Goal: Task Accomplishment & Management: Manage account settings

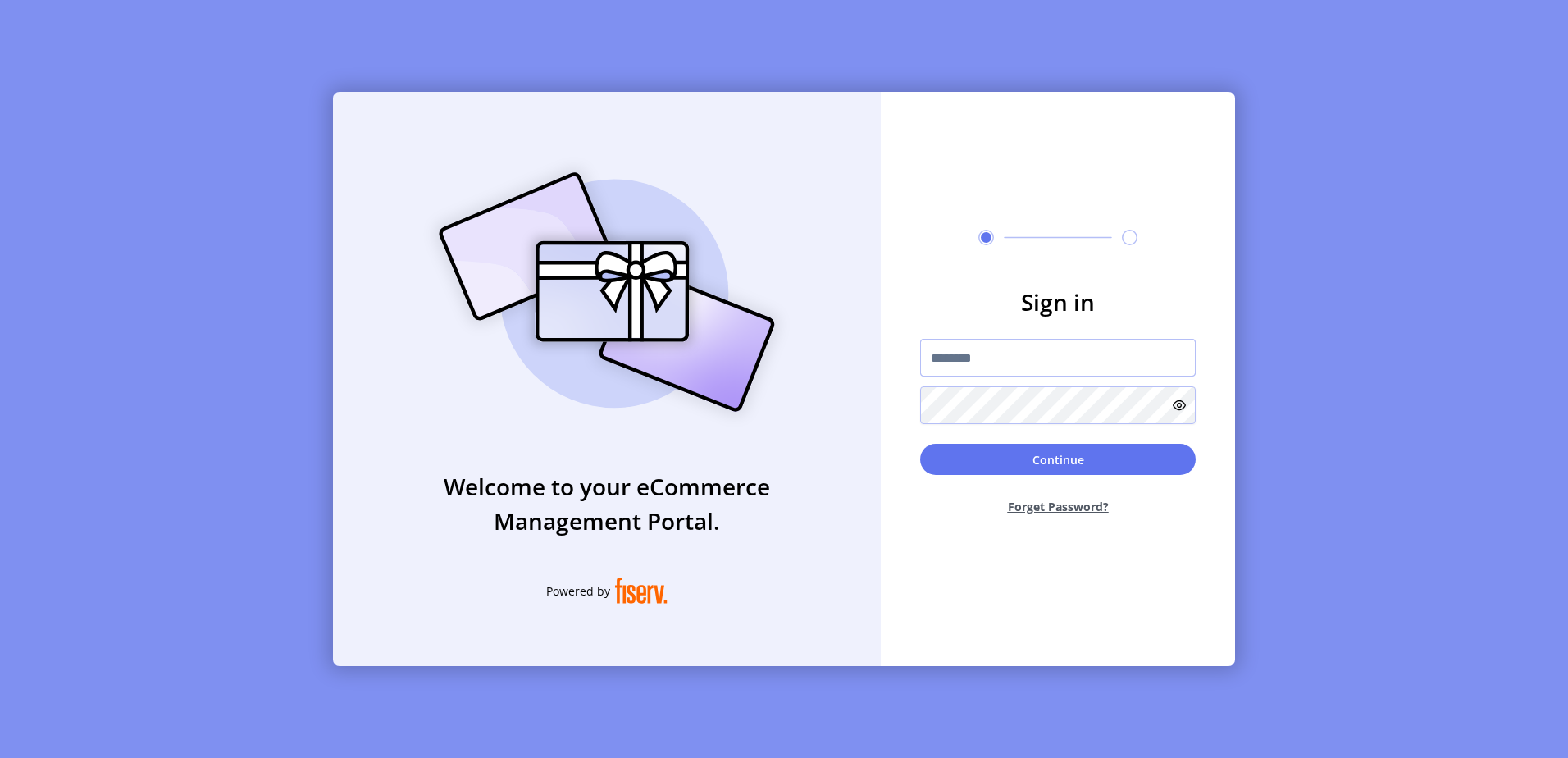
click at [993, 350] on input "text" at bounding box center [1057, 358] width 275 height 38
type input "**********"
click at [920, 444] on button "Continue" at bounding box center [1057, 459] width 275 height 31
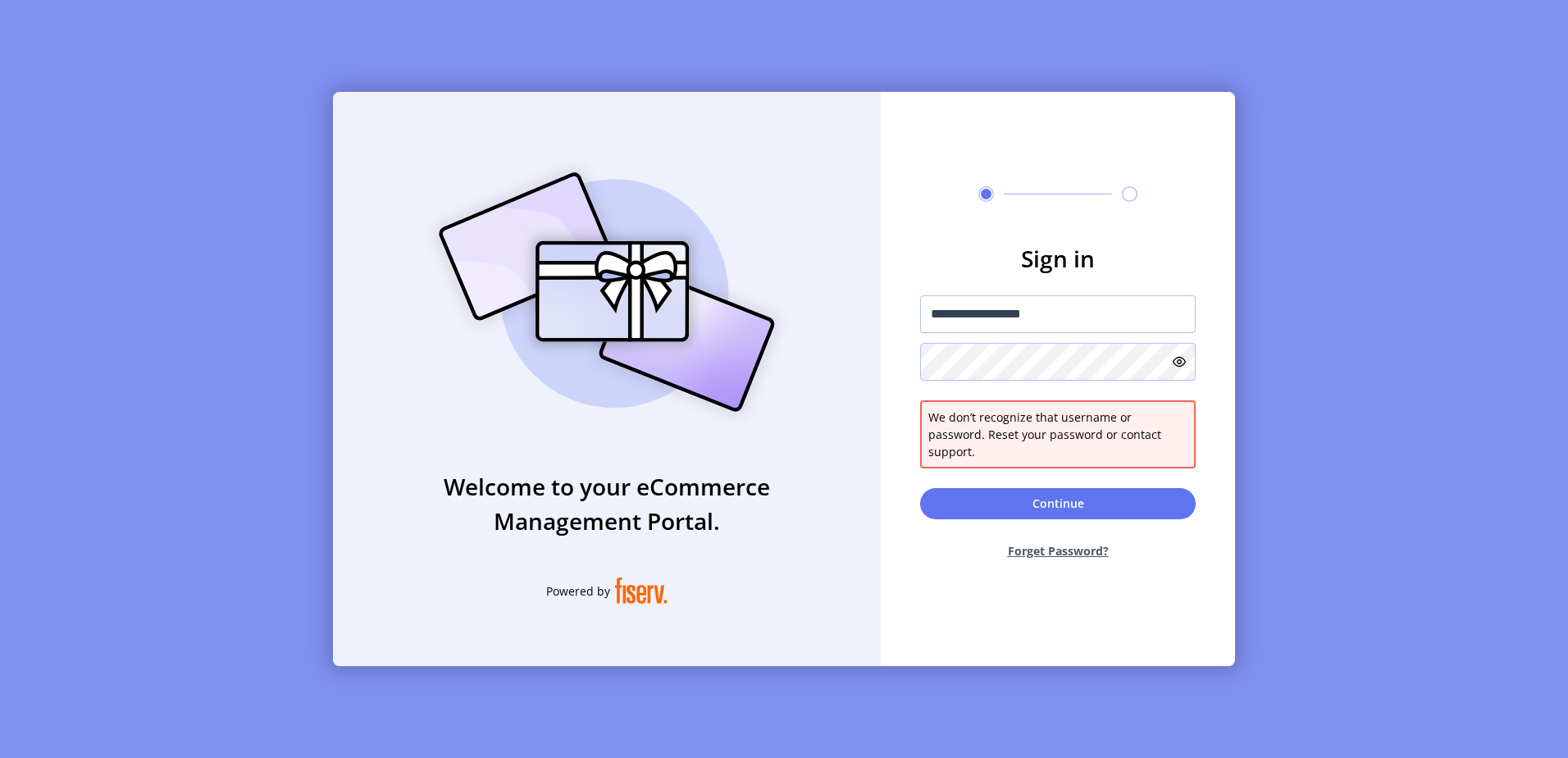
click at [1184, 368] on icon at bounding box center [1179, 361] width 13 height 13
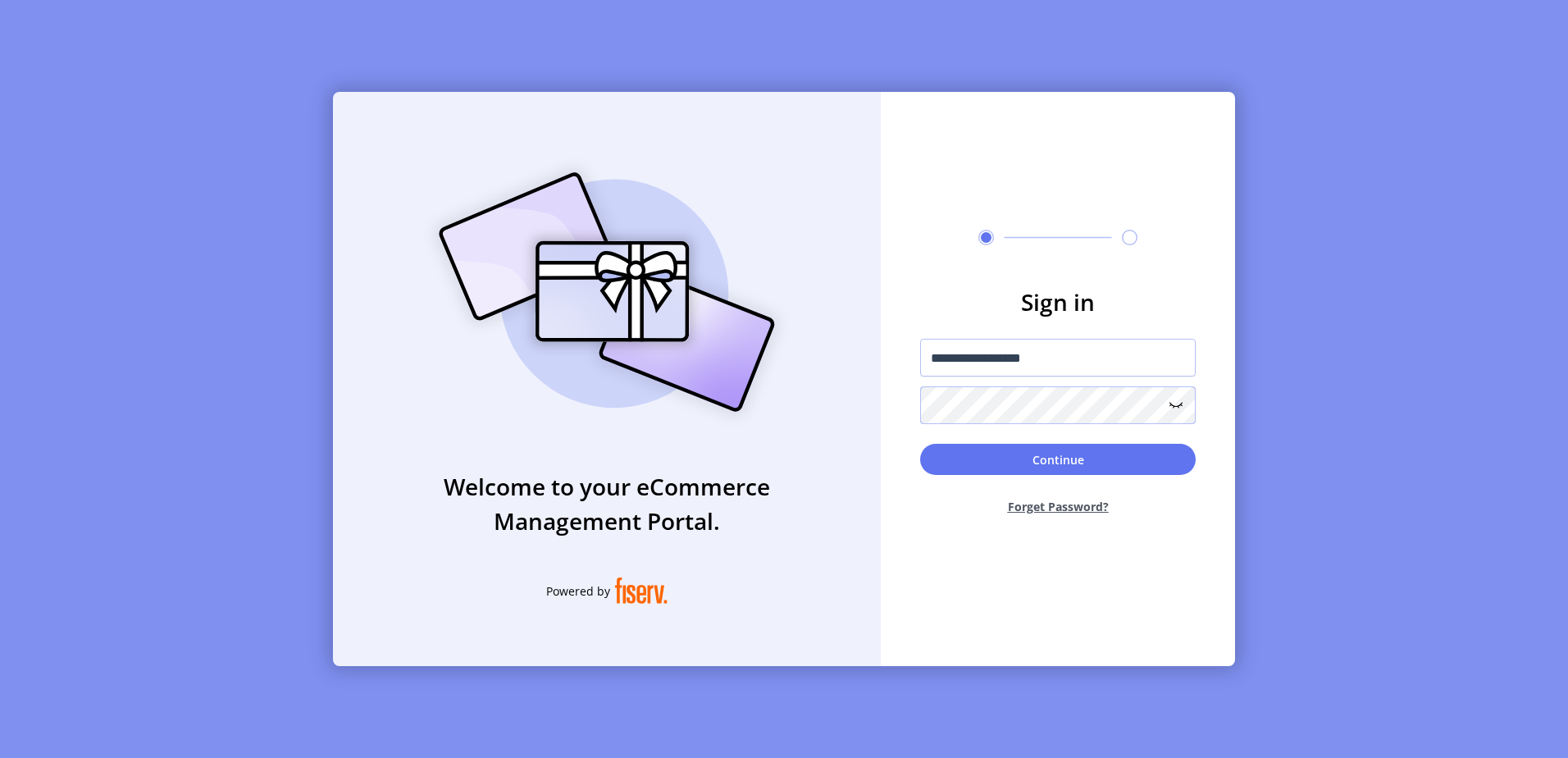
click at [920, 444] on button "Continue" at bounding box center [1057, 459] width 275 height 31
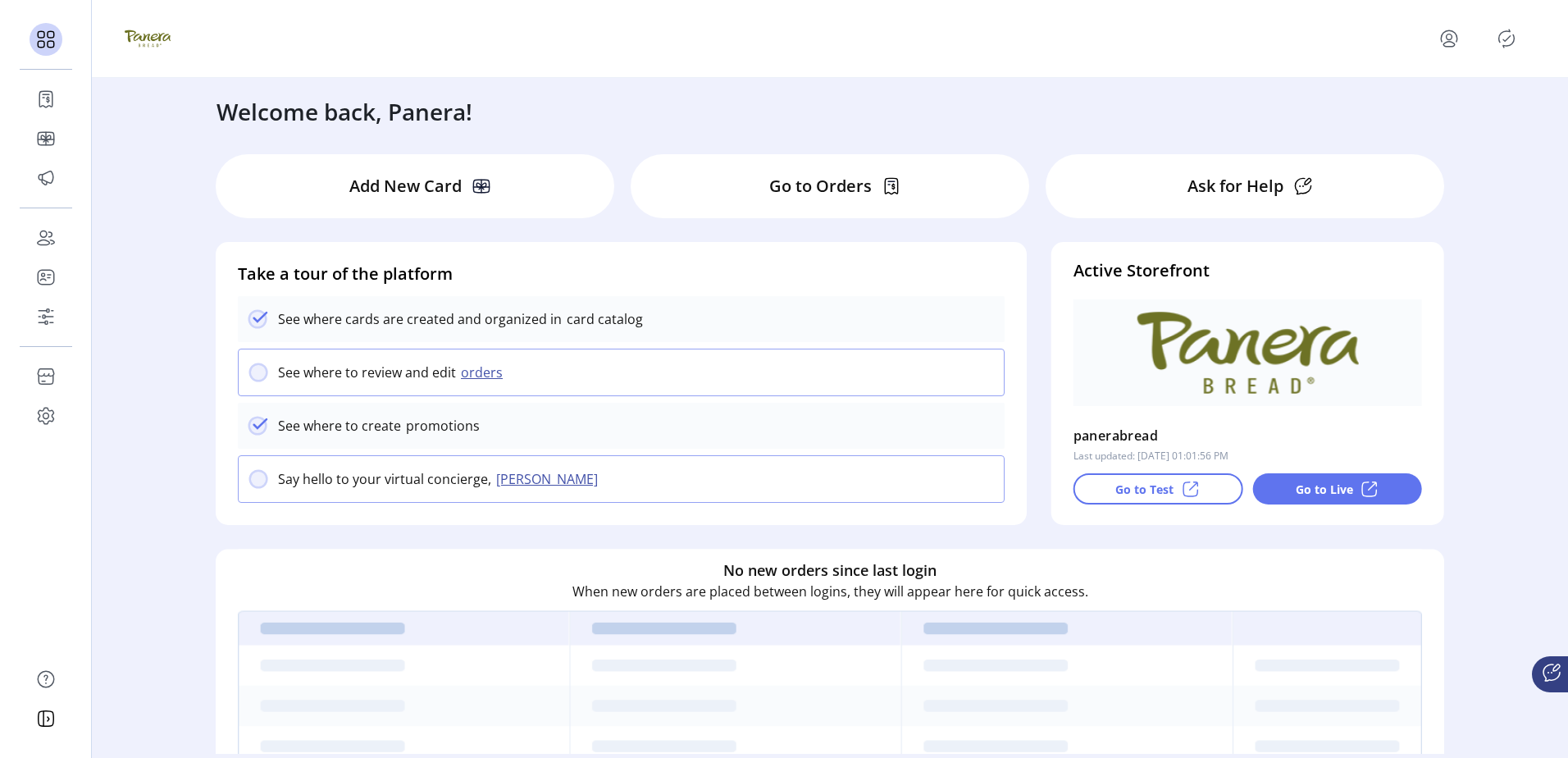
click at [946, 71] on div at bounding box center [830, 39] width 1476 height 78
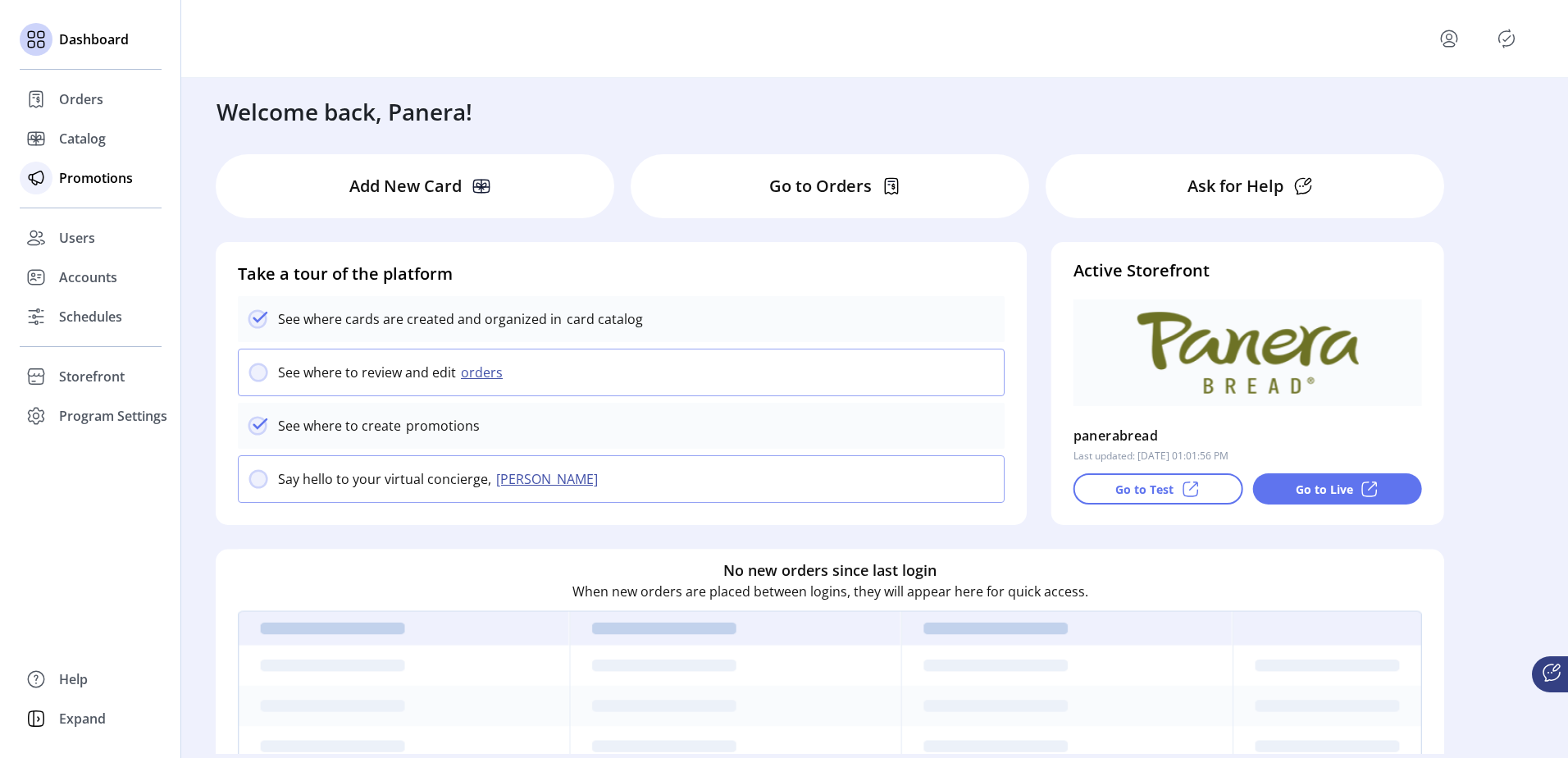
click at [115, 172] on span "Promotions" at bounding box center [96, 178] width 74 height 20
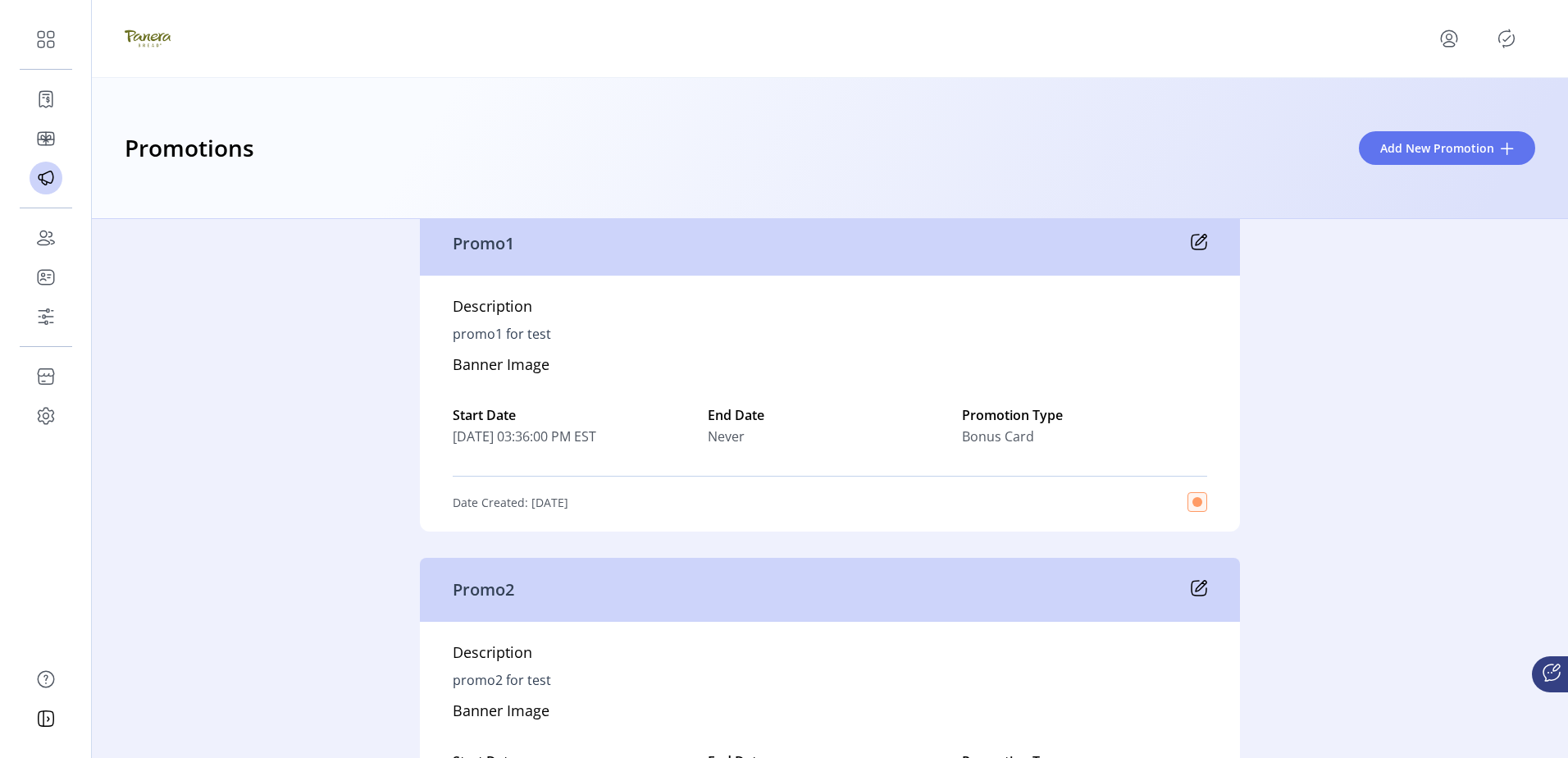
scroll to position [4265, 0]
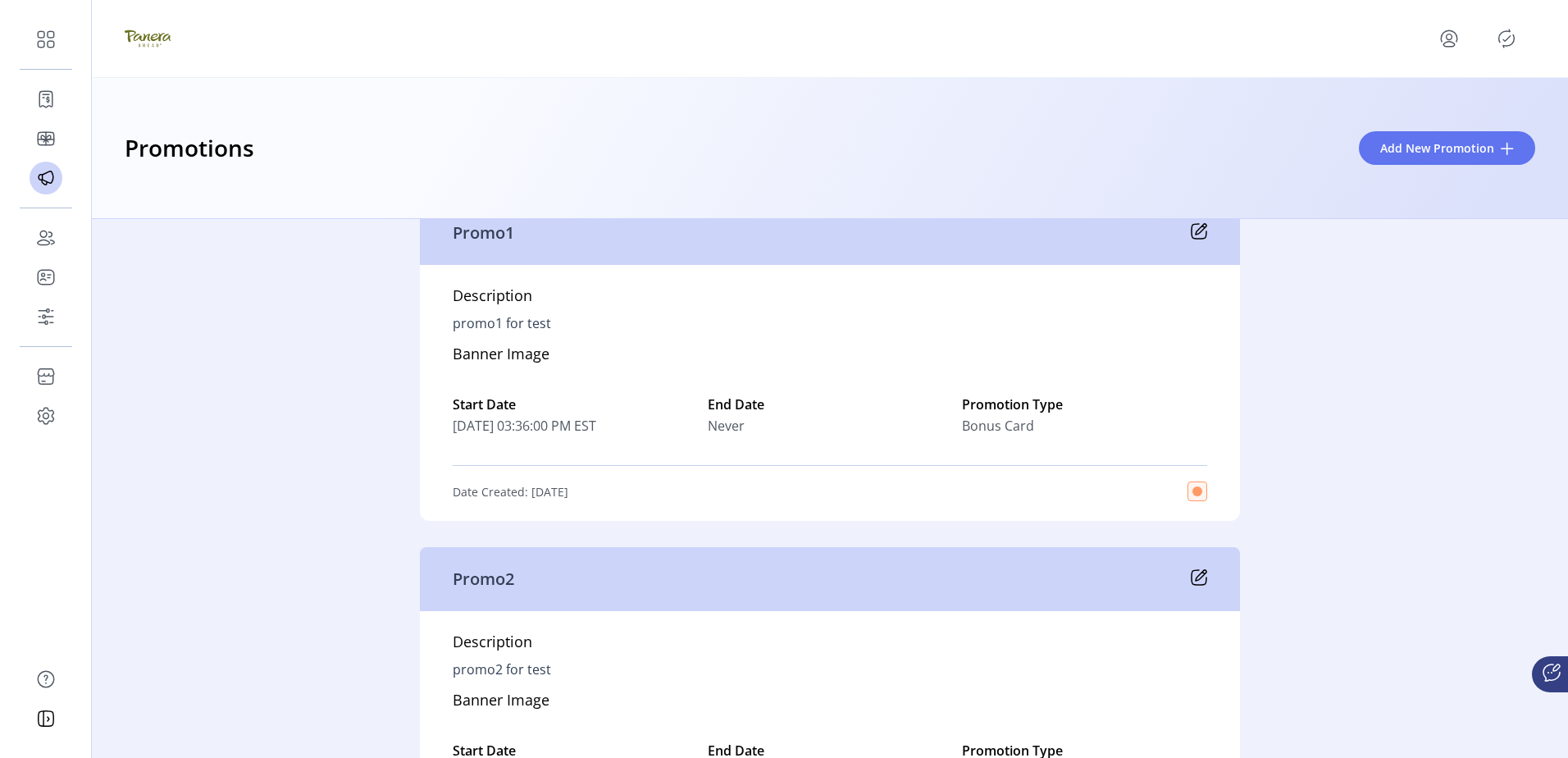
click at [1196, 235] on icon at bounding box center [1201, 229] width 10 height 10
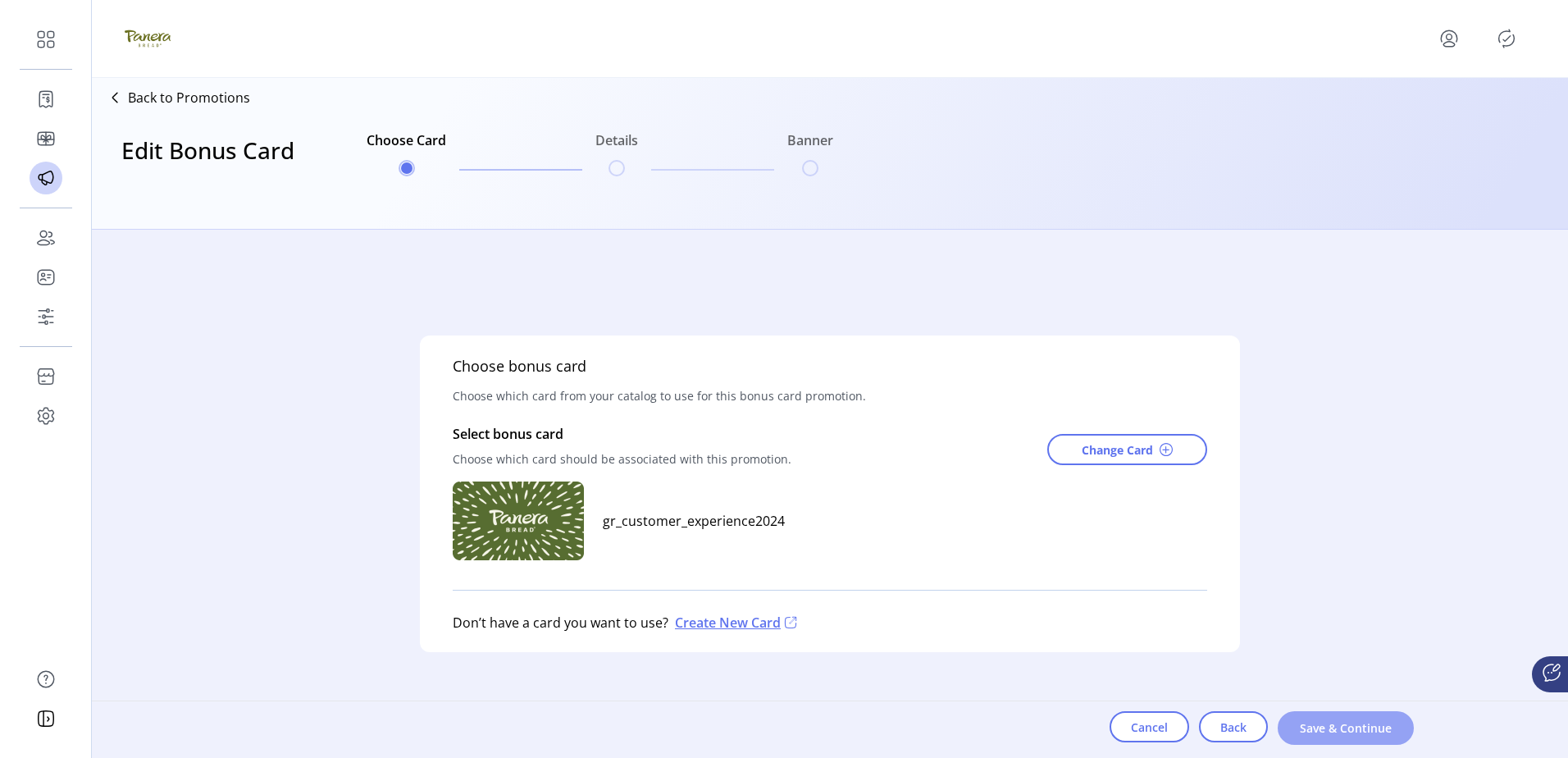
click at [1332, 740] on button "Save & Continue" at bounding box center [1346, 728] width 136 height 34
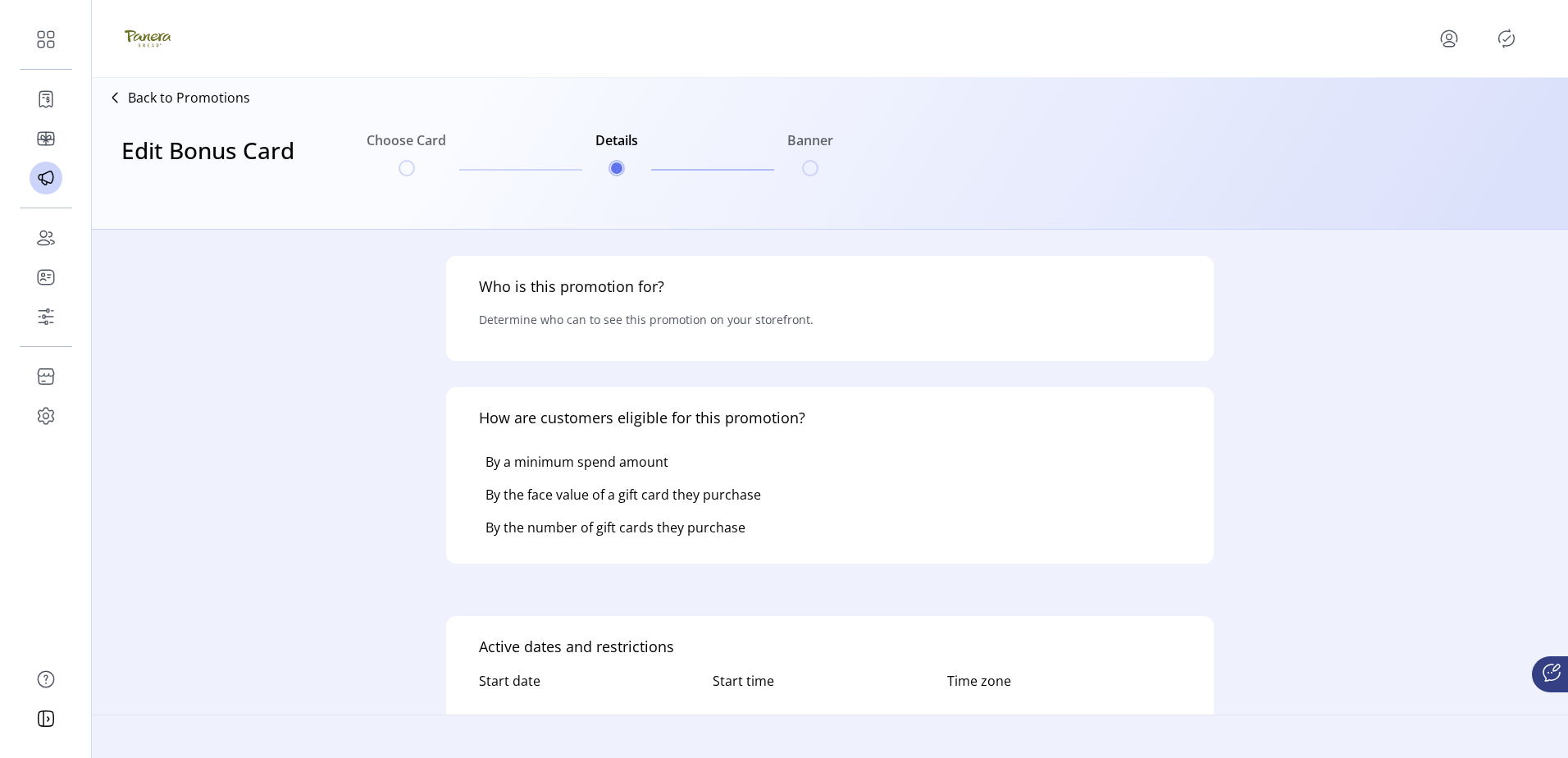
type input "*********"
type input "******"
type textarea "**********"
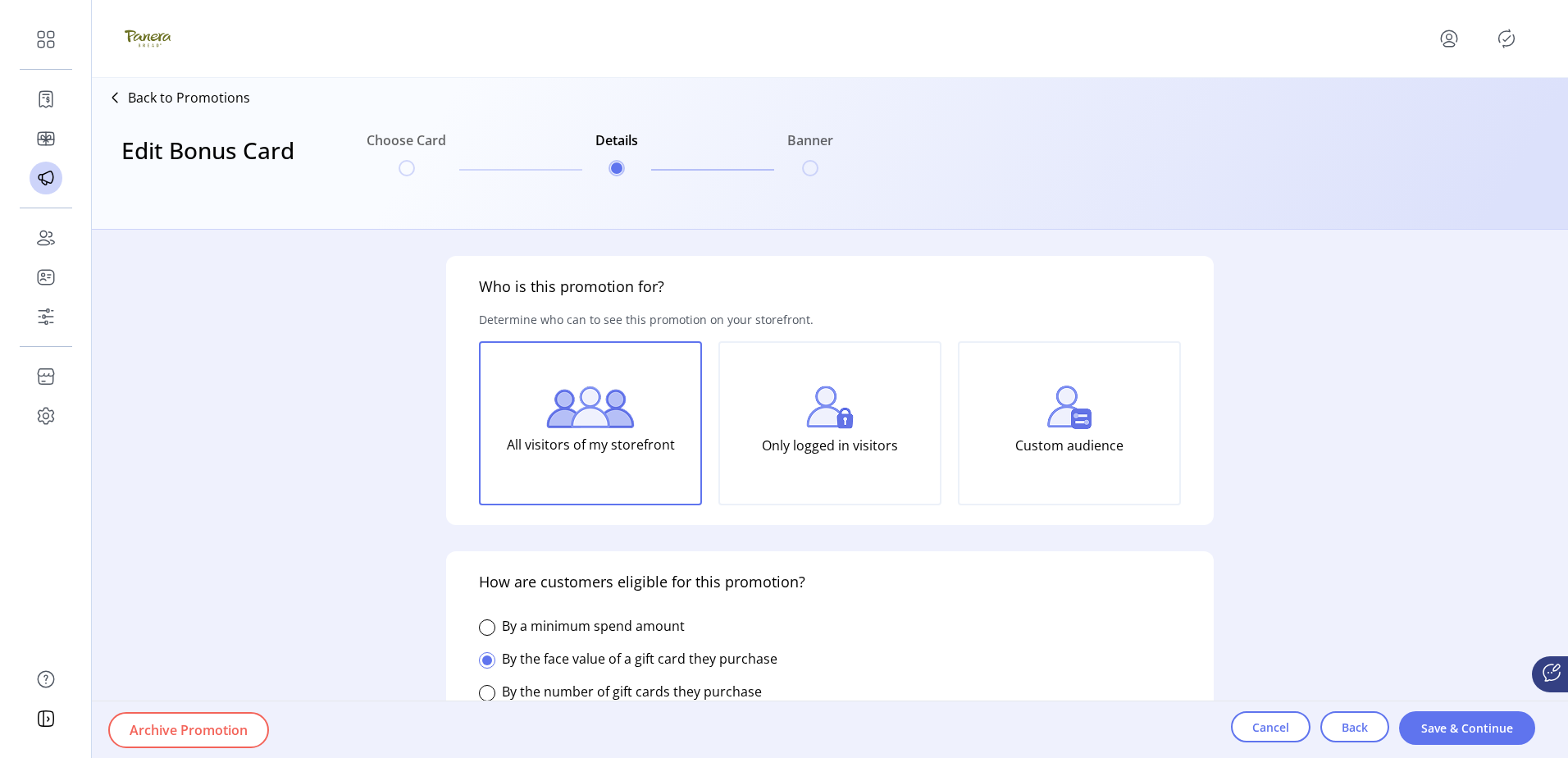
click at [803, 459] on p "Only logged in visitors" at bounding box center [830, 445] width 136 height 33
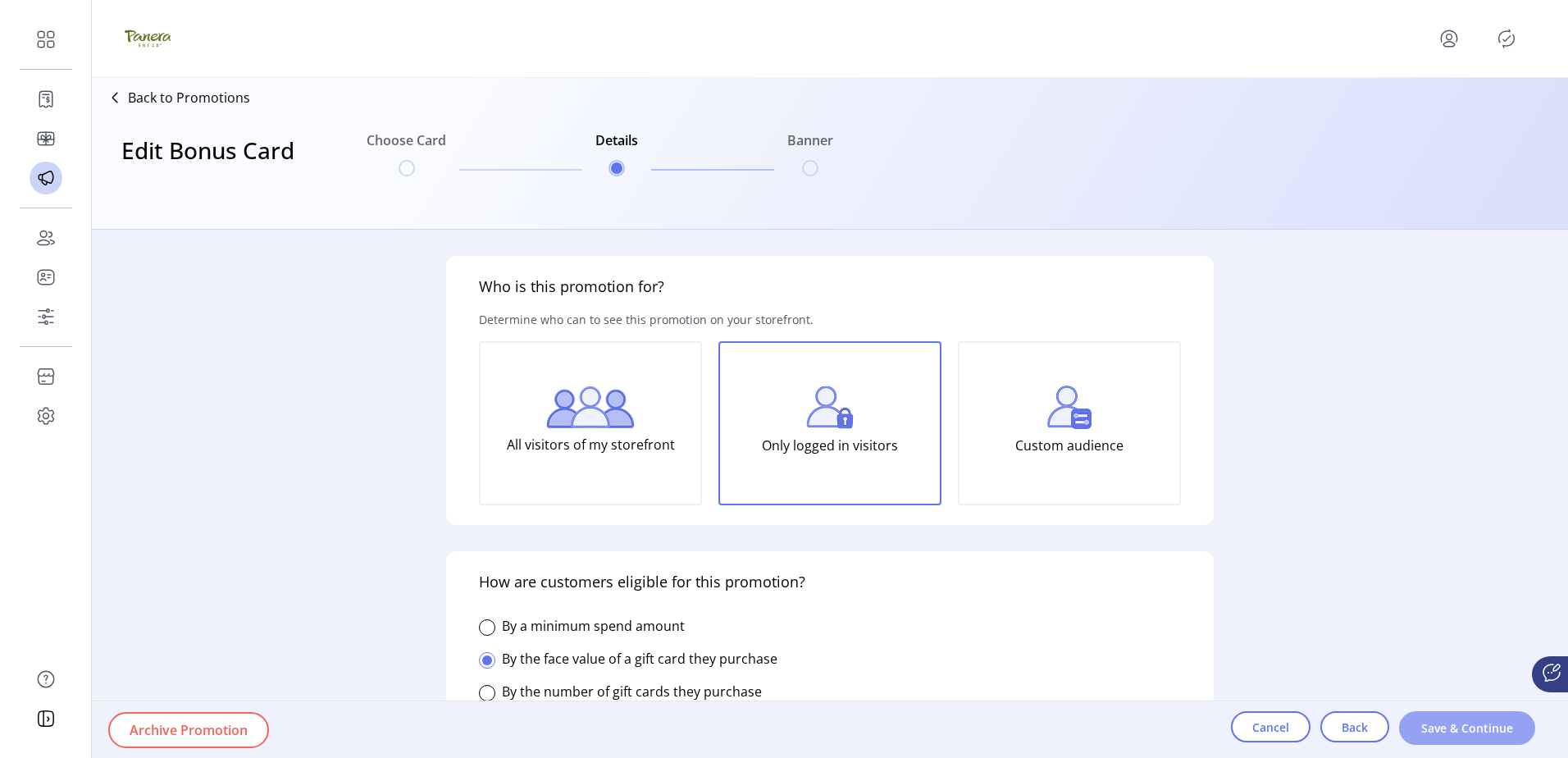
click at [1442, 731] on span "Save & Continue" at bounding box center [1467, 728] width 94 height 17
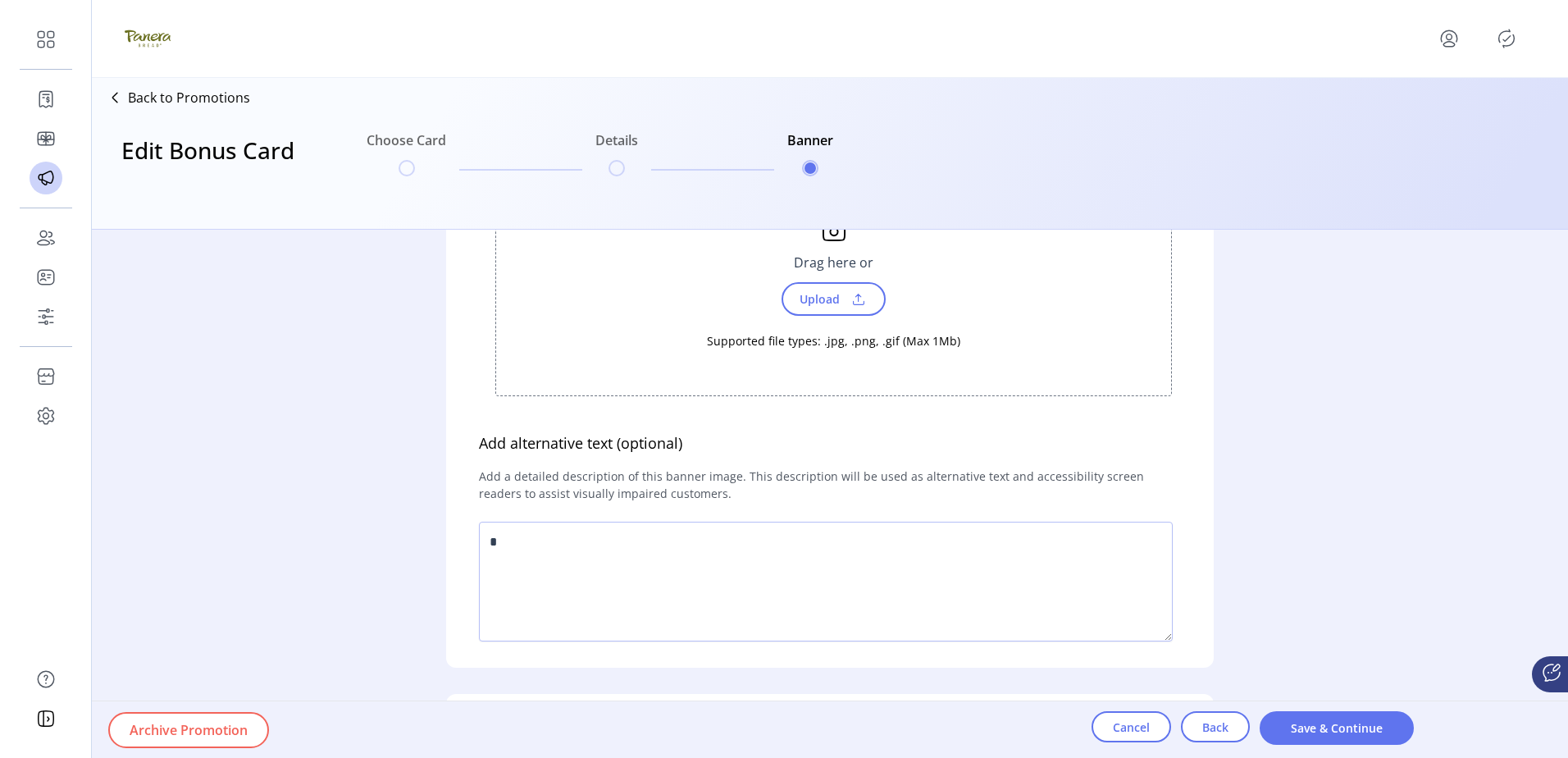
scroll to position [514, 0]
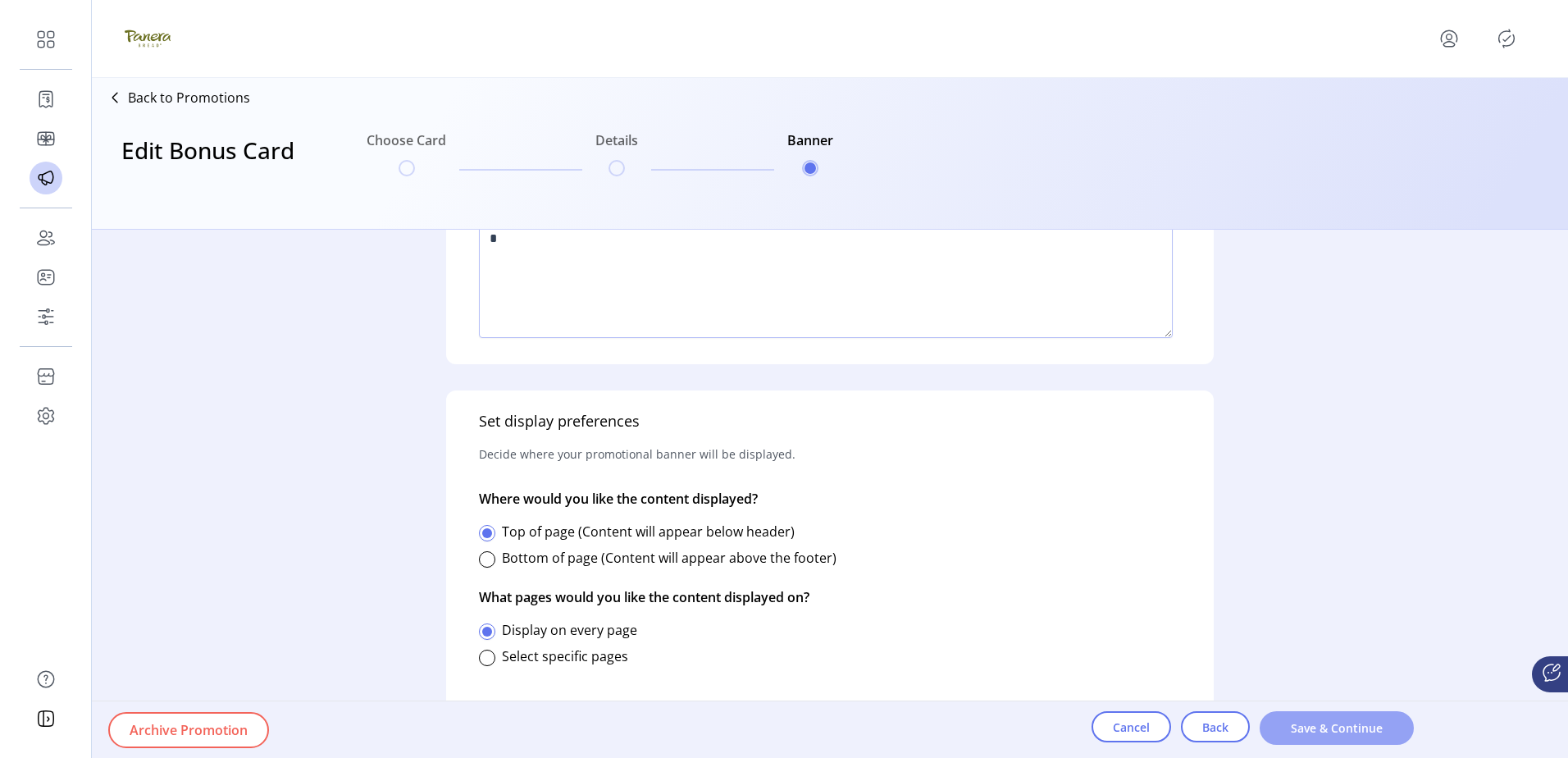
click at [1306, 723] on span "Save & Continue" at bounding box center [1337, 728] width 112 height 17
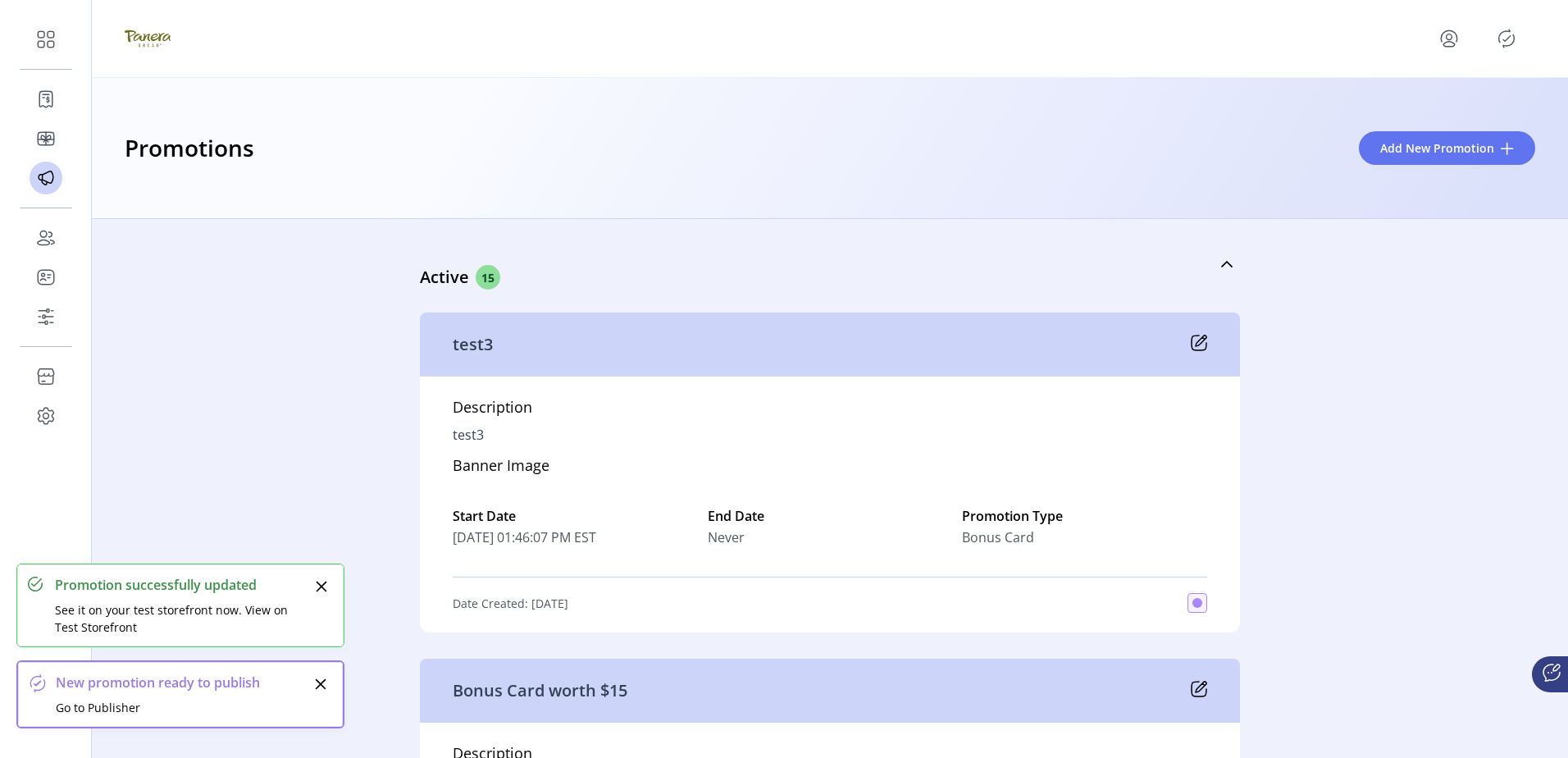
click at [1506, 45] on div "Preview Promotion Success! We’ve saved your promotion. You can view a preview o…" at bounding box center [784, 379] width 1568 height 758
click at [1506, 45] on icon "Publisher Panel" at bounding box center [1506, 39] width 26 height 26
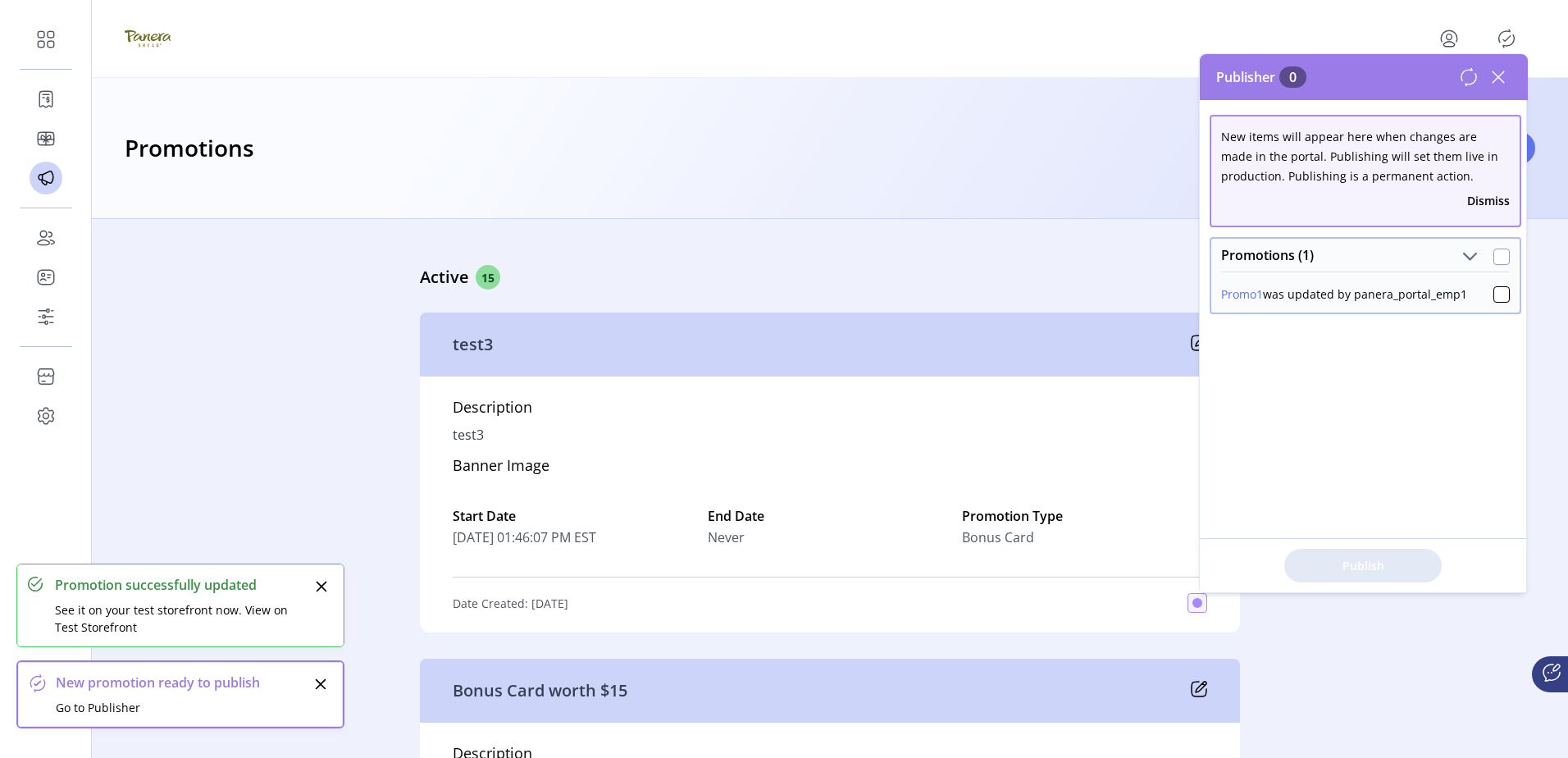
click at [1493, 259] on div at bounding box center [1501, 256] width 16 height 16
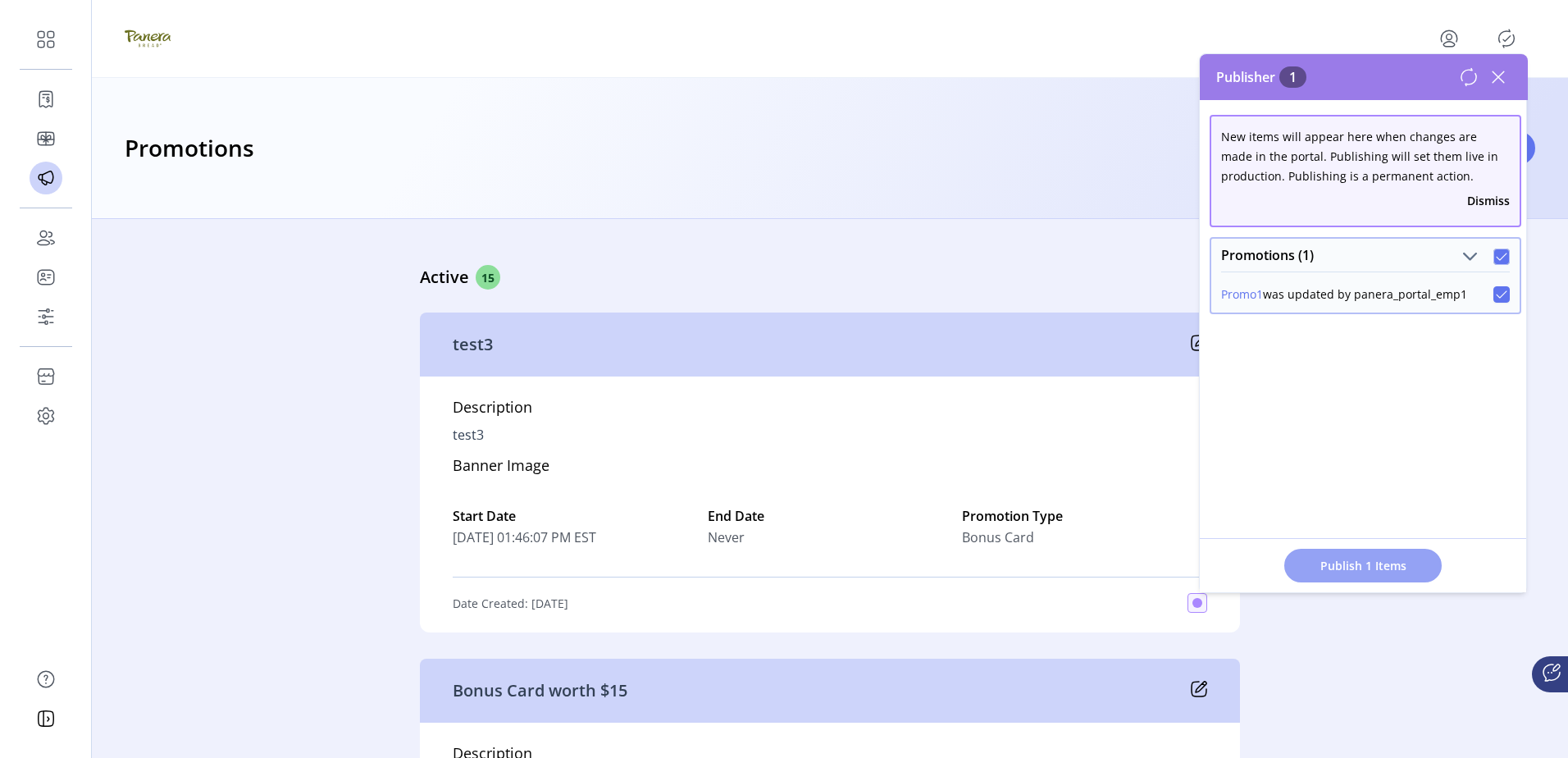
click at [1365, 558] on span "Publish 1 Items" at bounding box center [1363, 566] width 115 height 17
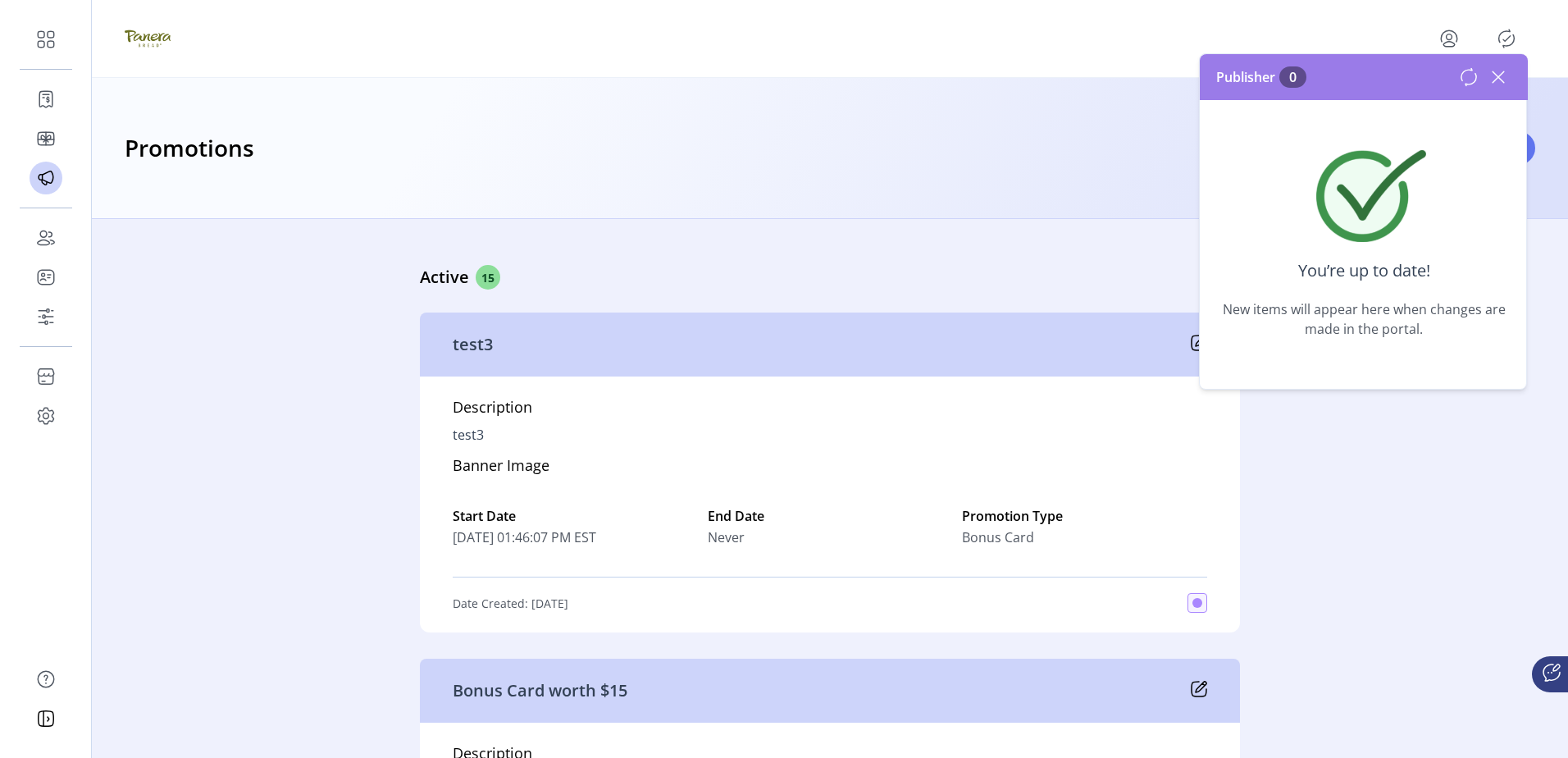
click at [1493, 77] on icon at bounding box center [1499, 78] width 26 height 26
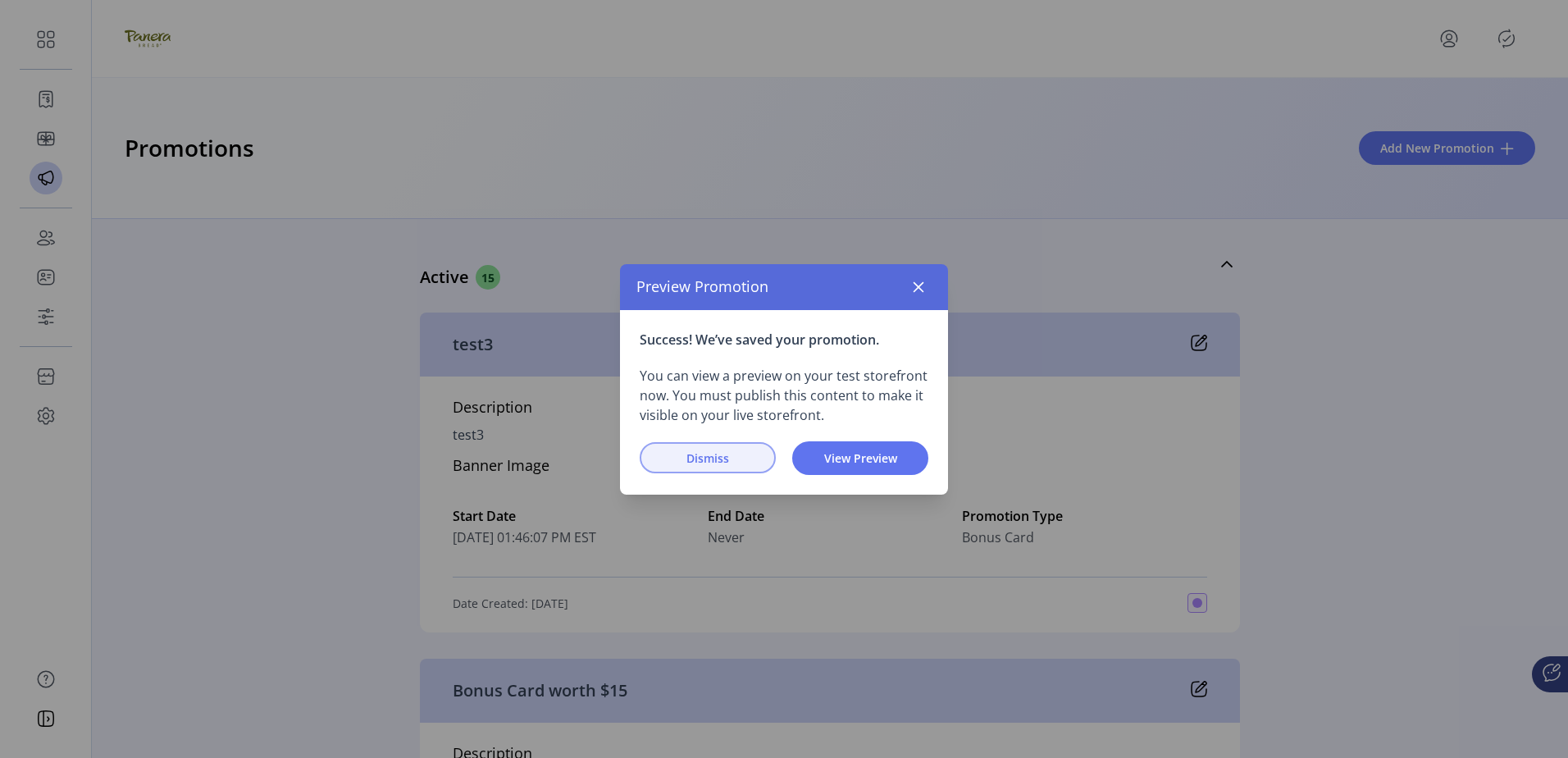
click at [696, 464] on span "Dismiss" at bounding box center [708, 458] width 94 height 17
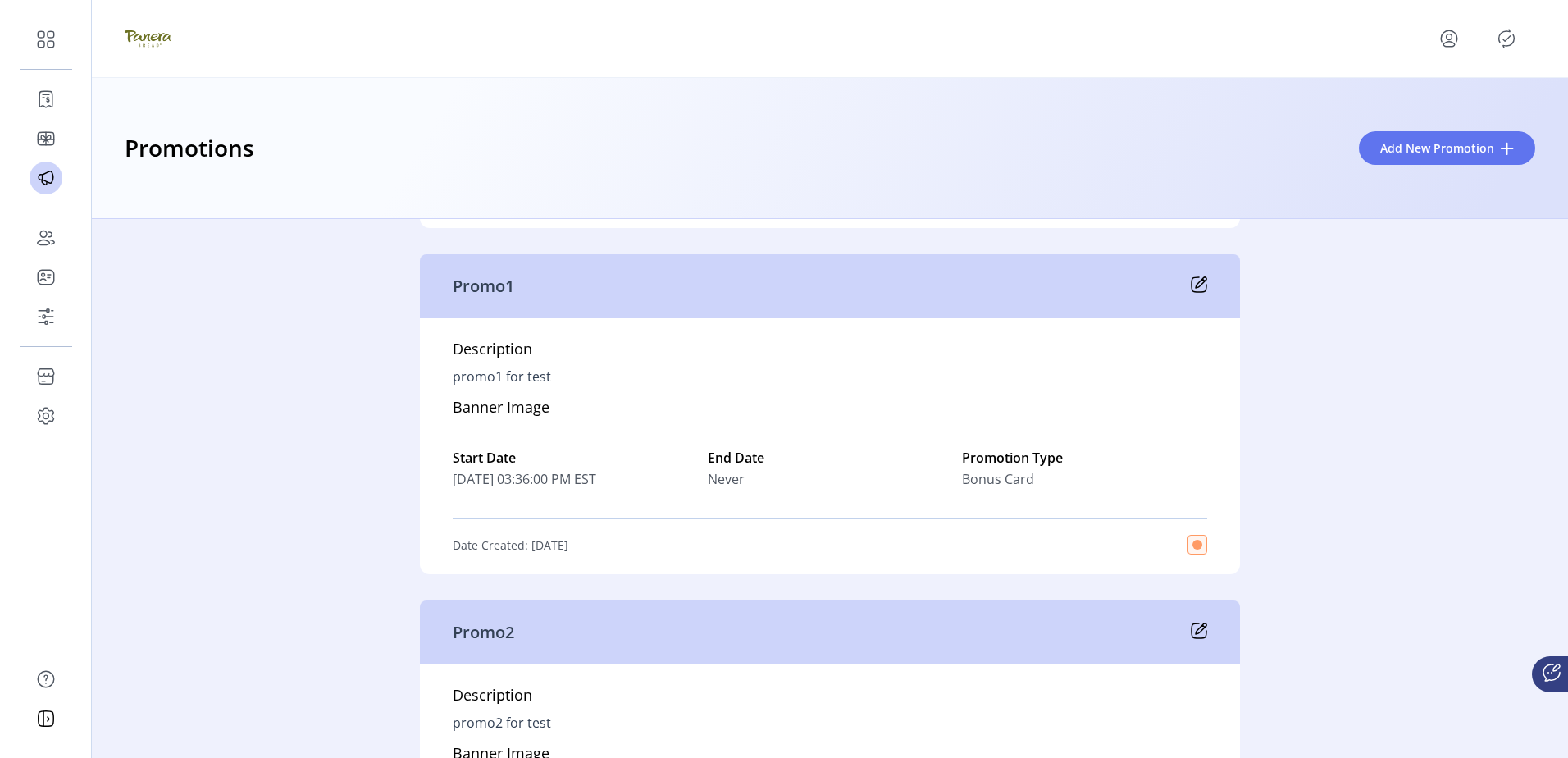
scroll to position [4183, 0]
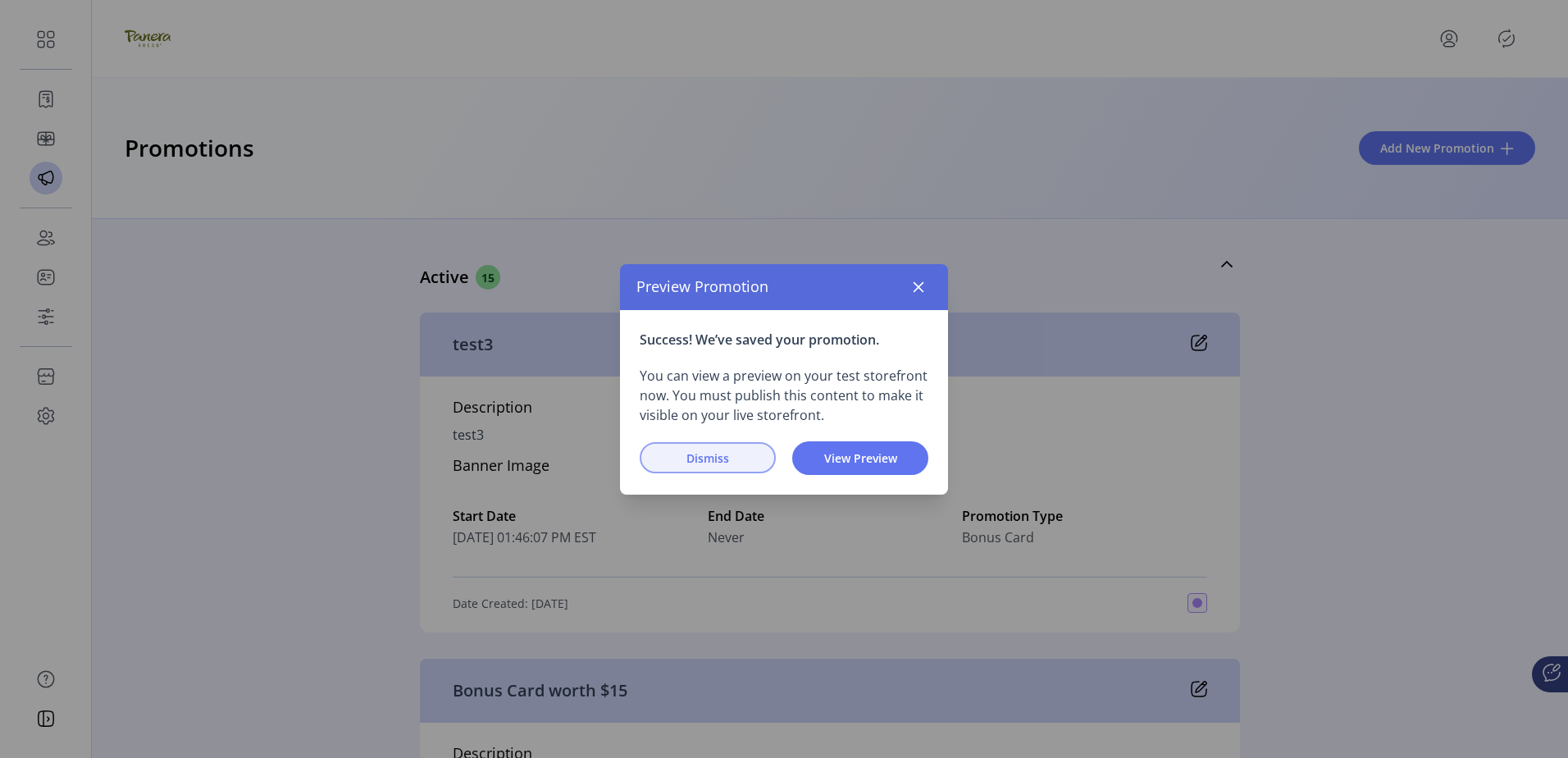
click at [656, 450] on button "Dismiss" at bounding box center [708, 457] width 136 height 31
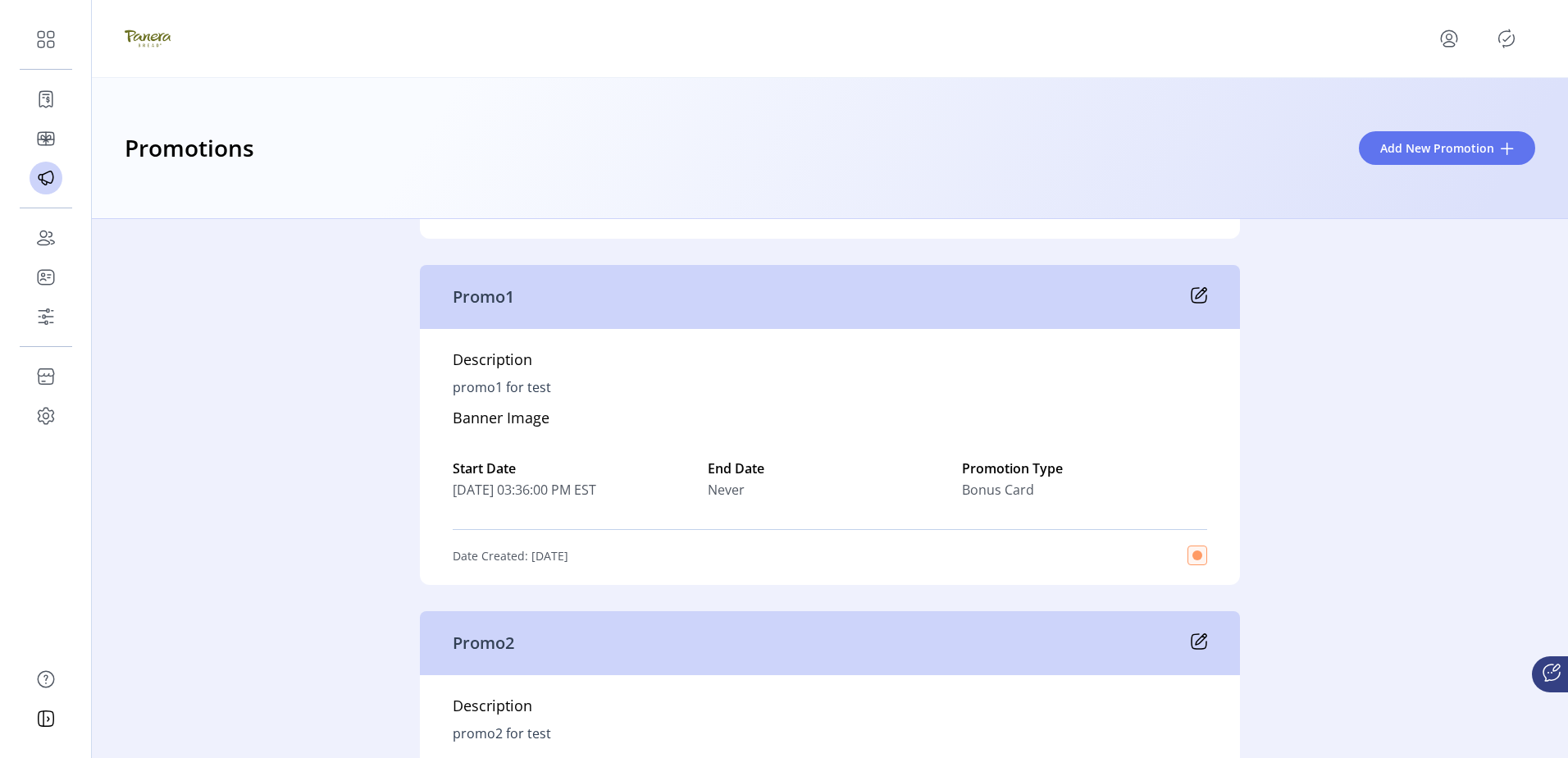
scroll to position [4183, 0]
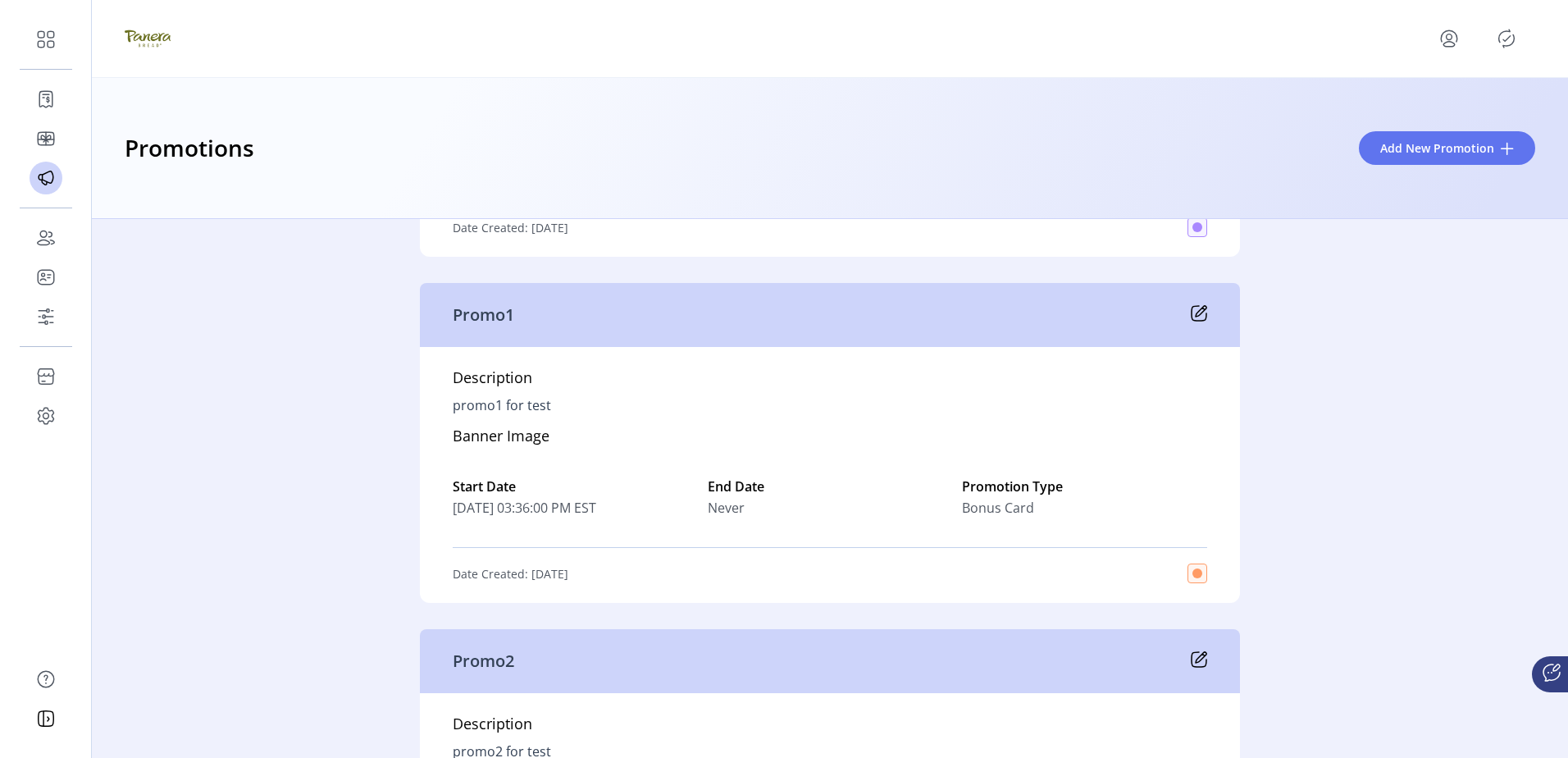
click at [1505, 39] on icon "Publisher Panel" at bounding box center [1506, 39] width 26 height 26
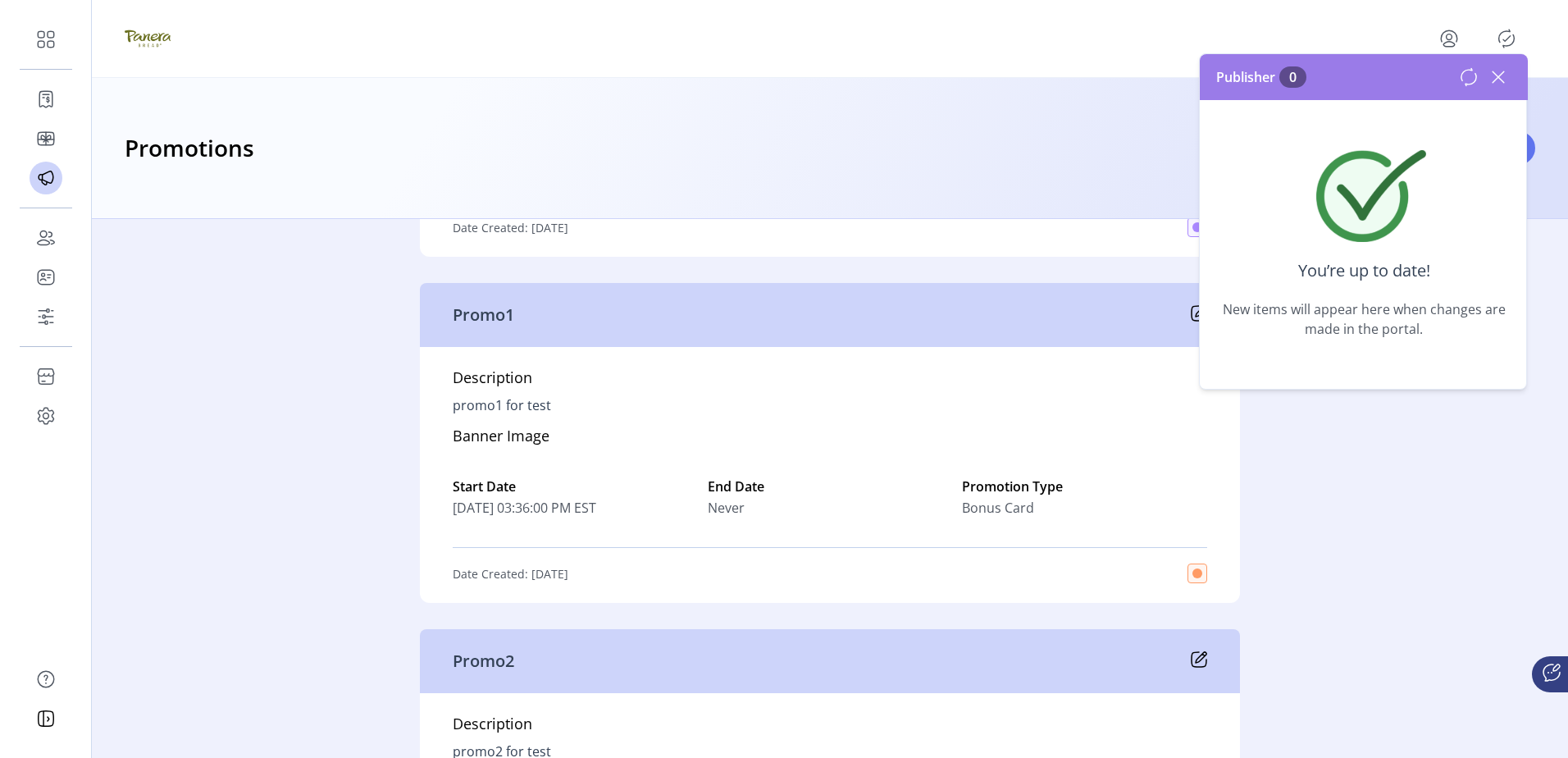
click at [1505, 39] on icon "Publisher Panel" at bounding box center [1506, 39] width 26 height 26
click at [1499, 71] on icon at bounding box center [1499, 78] width 26 height 26
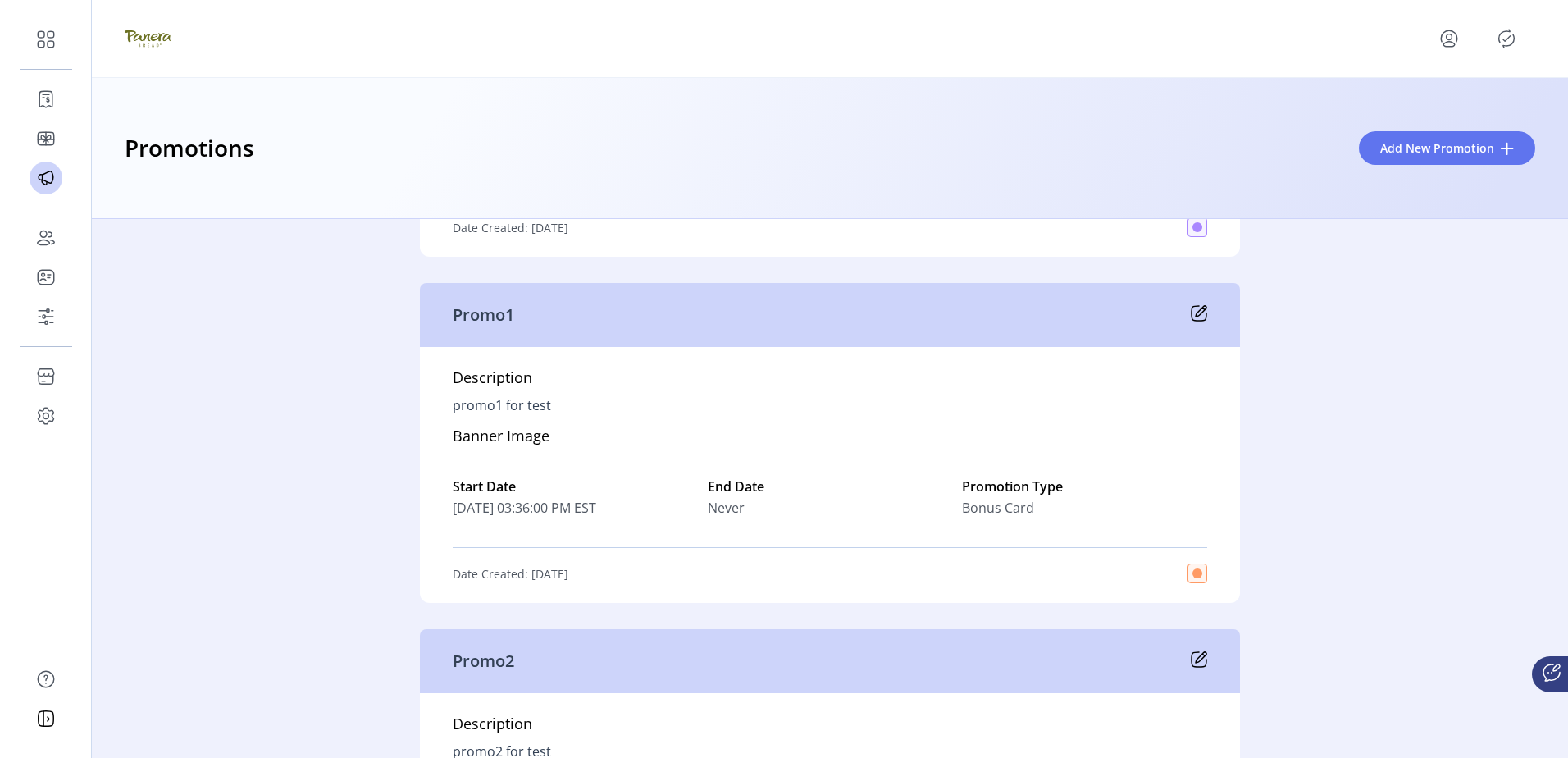
click at [1436, 428] on div "Active 15 test3 Description test3 Banner Image Start Date 08/28/2025 01:46:07 P…" at bounding box center [830, 487] width 1476 height 538
click at [1196, 317] on icon at bounding box center [1201, 310] width 10 height 10
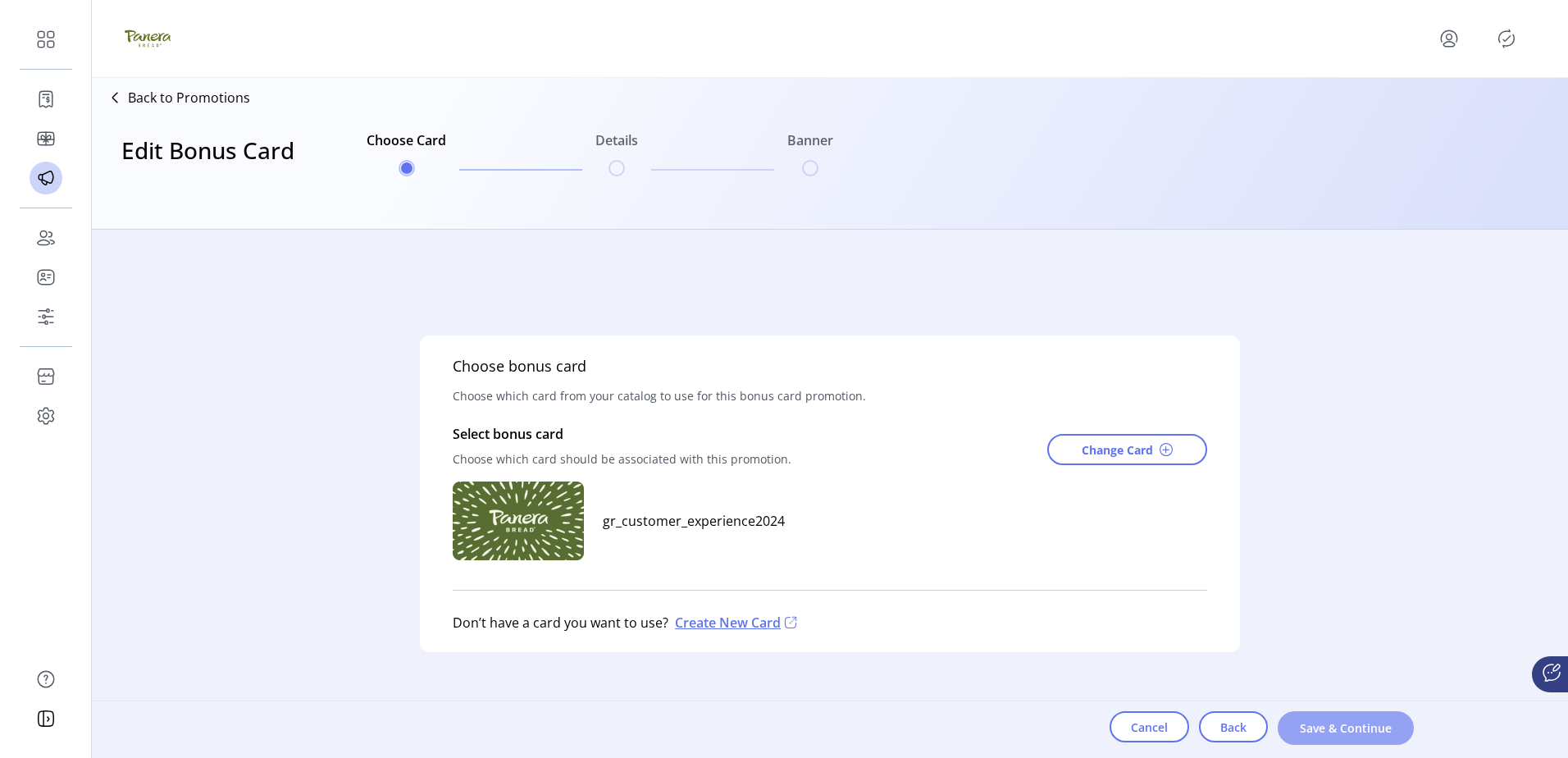
click at [1337, 730] on span "Save & Continue" at bounding box center [1346, 728] width 94 height 17
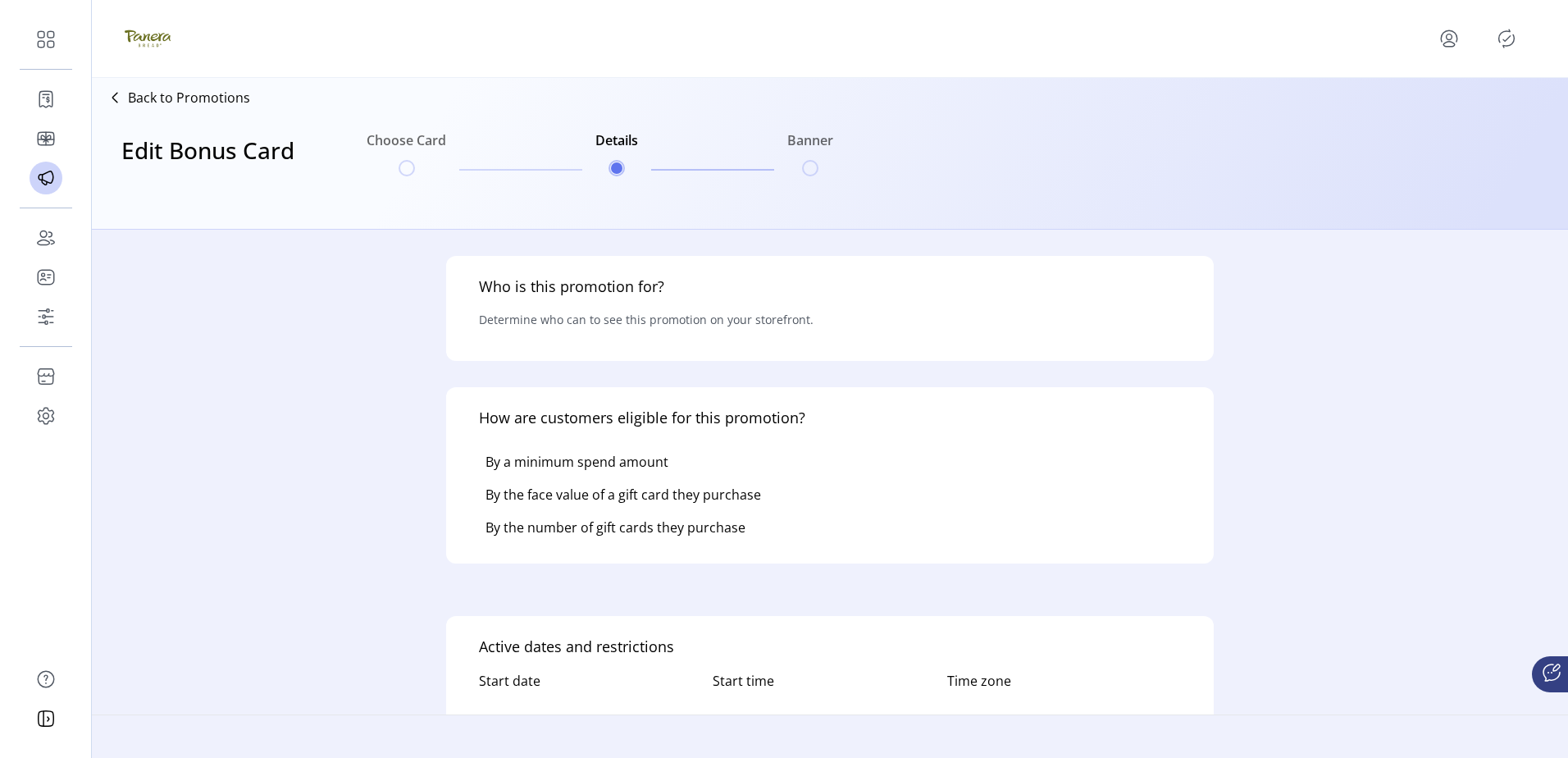
type input "*********"
type input "******"
type textarea "**********"
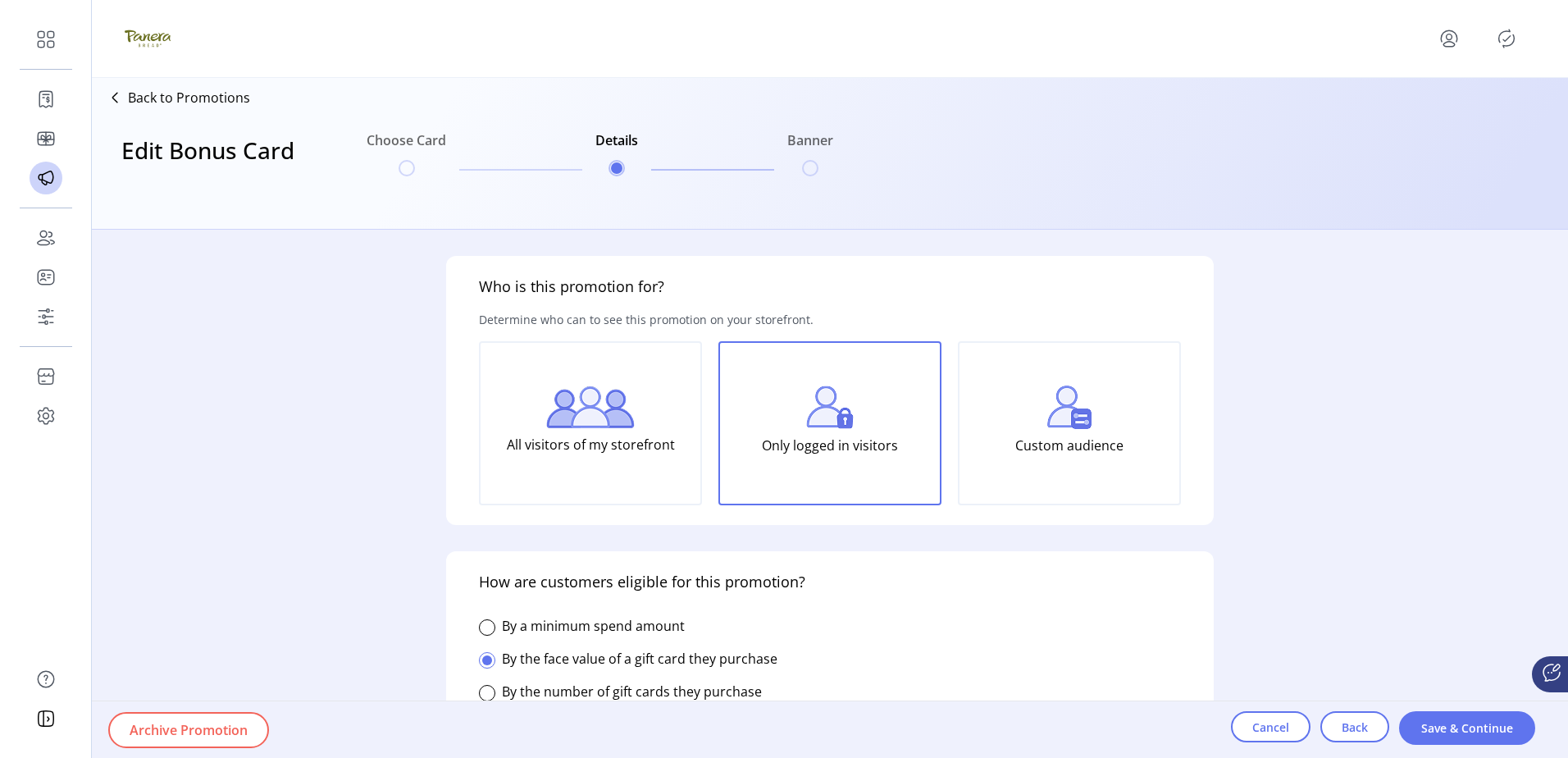
click at [573, 404] on img at bounding box center [590, 407] width 89 height 42
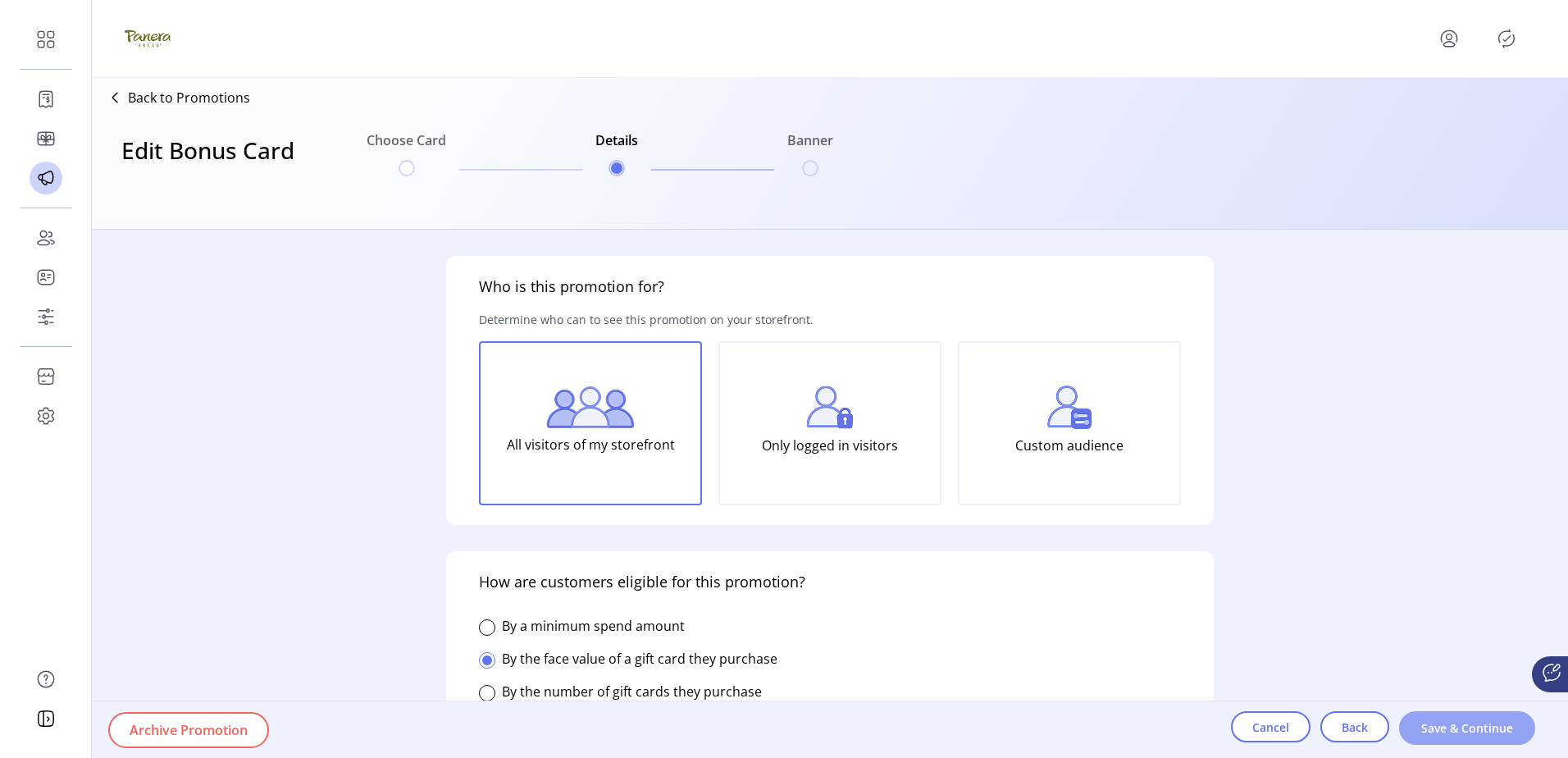
click at [1458, 729] on span "Save & Continue" at bounding box center [1467, 728] width 94 height 17
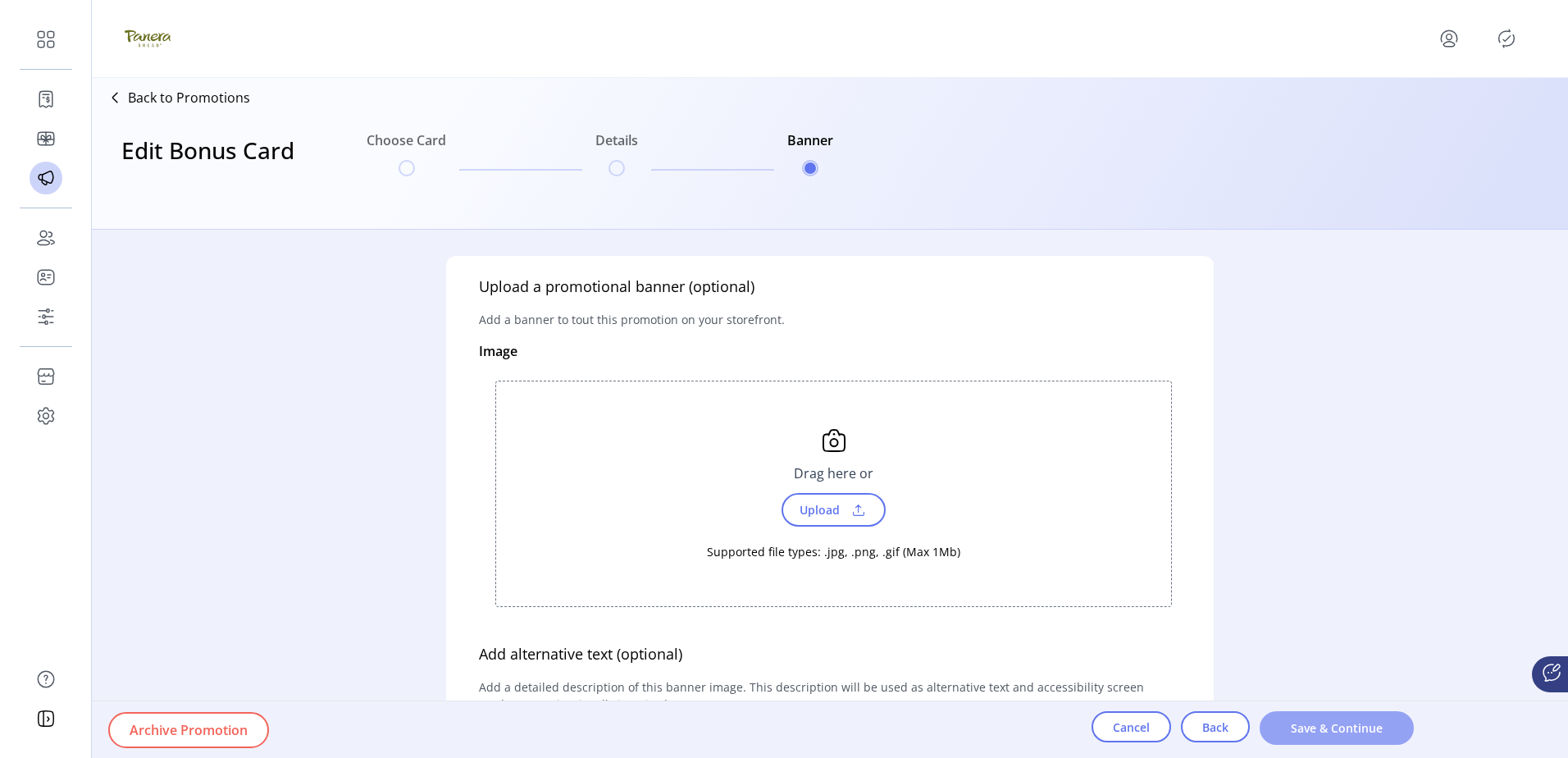
click at [1368, 733] on span "Save & Continue" at bounding box center [1337, 728] width 112 height 17
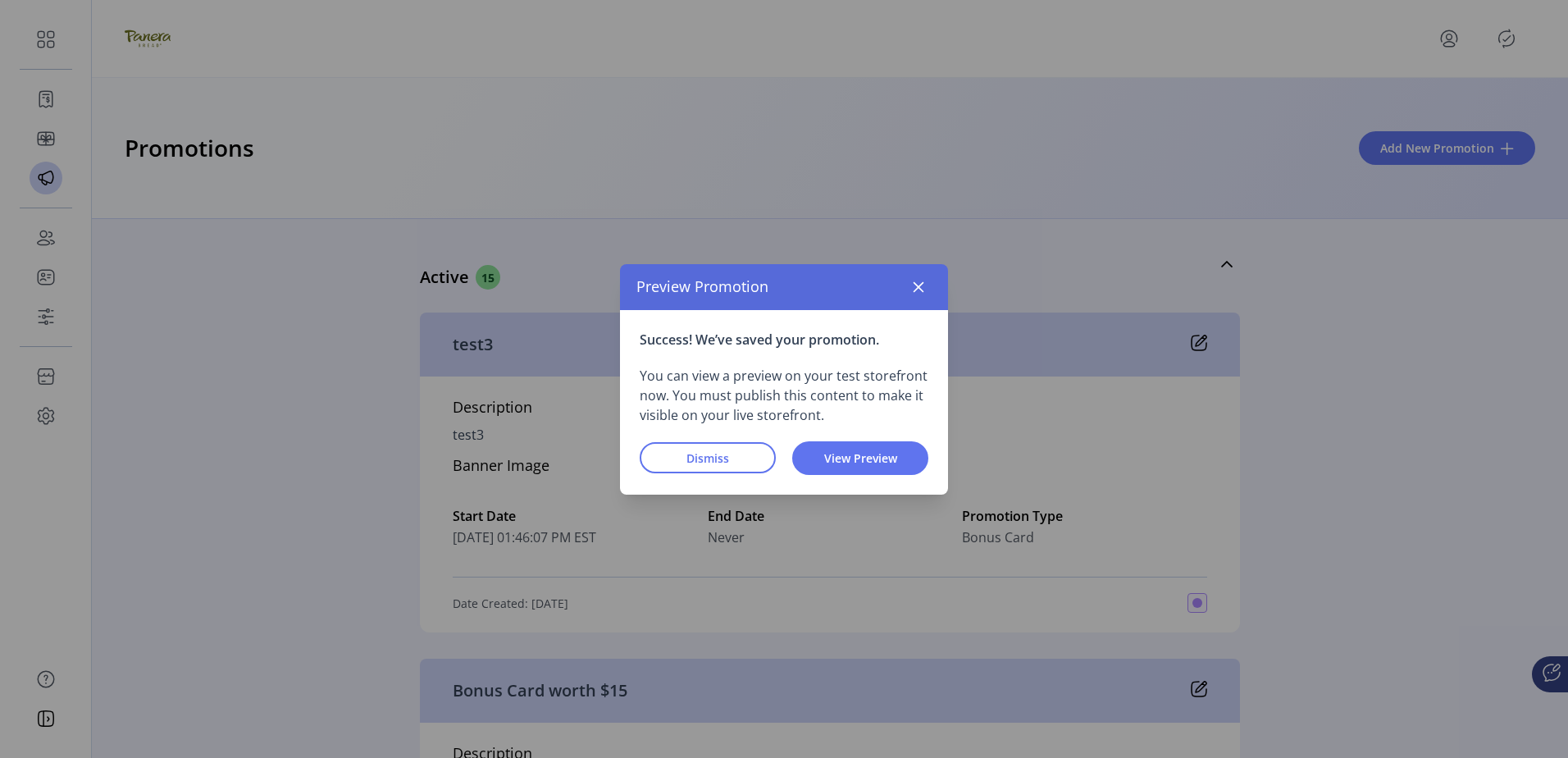
click at [686, 466] on span "Dismiss" at bounding box center [708, 458] width 94 height 17
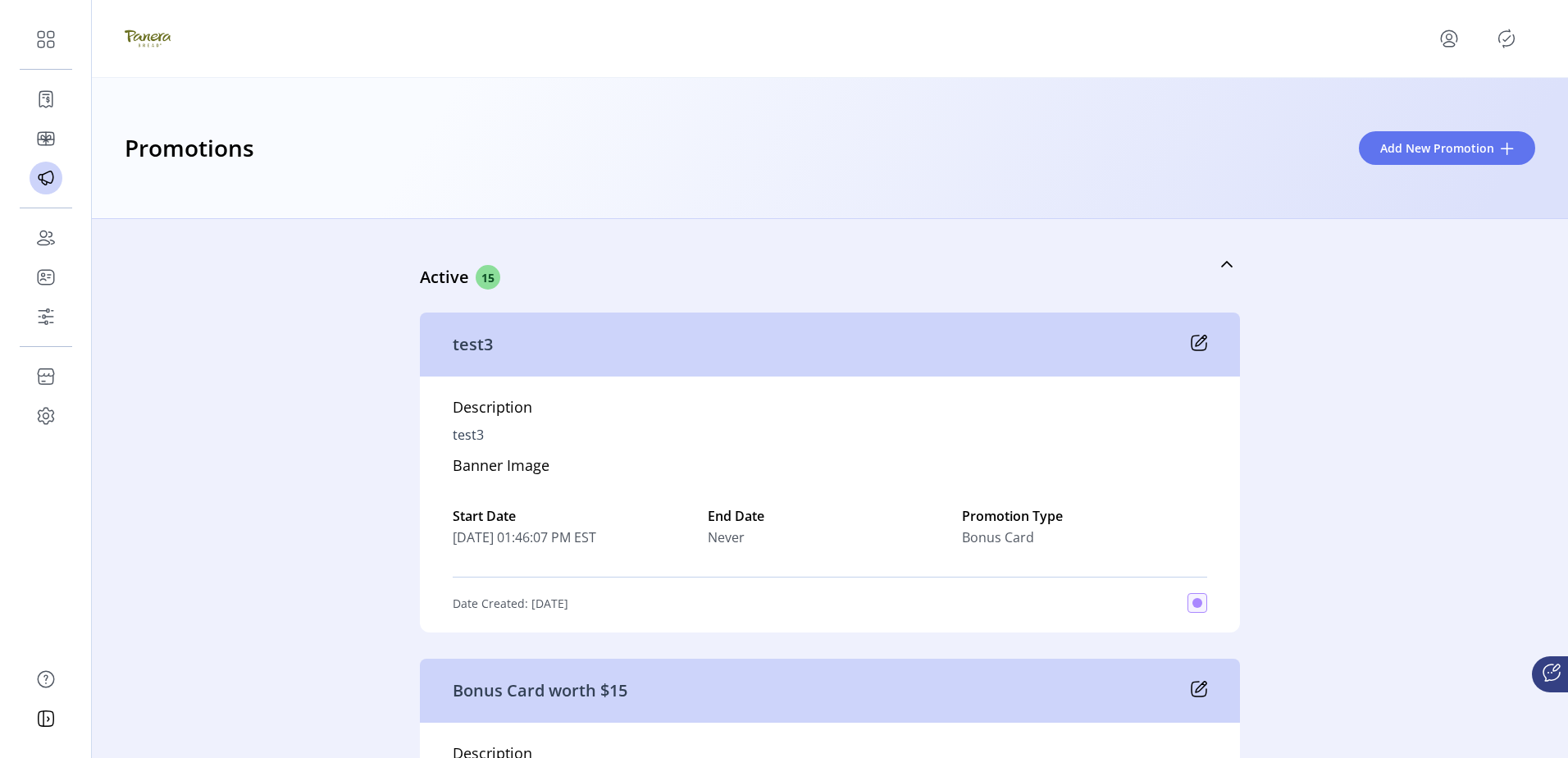
click at [1505, 37] on icon "Publisher Panel" at bounding box center [1506, 39] width 26 height 26
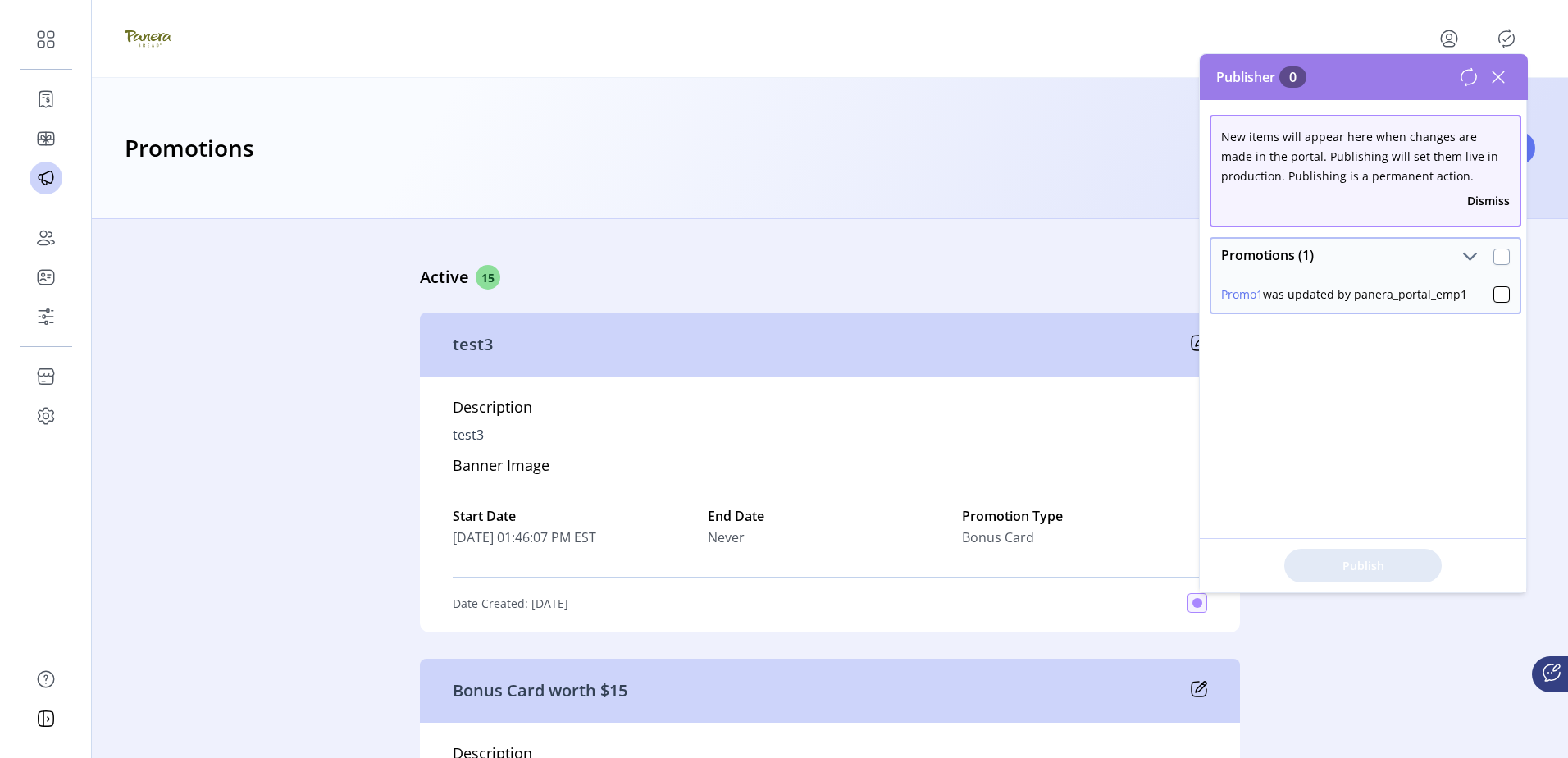
click at [1499, 256] on div at bounding box center [1501, 256] width 16 height 16
click at [1388, 566] on span "Publish 1 Items" at bounding box center [1363, 566] width 115 height 17
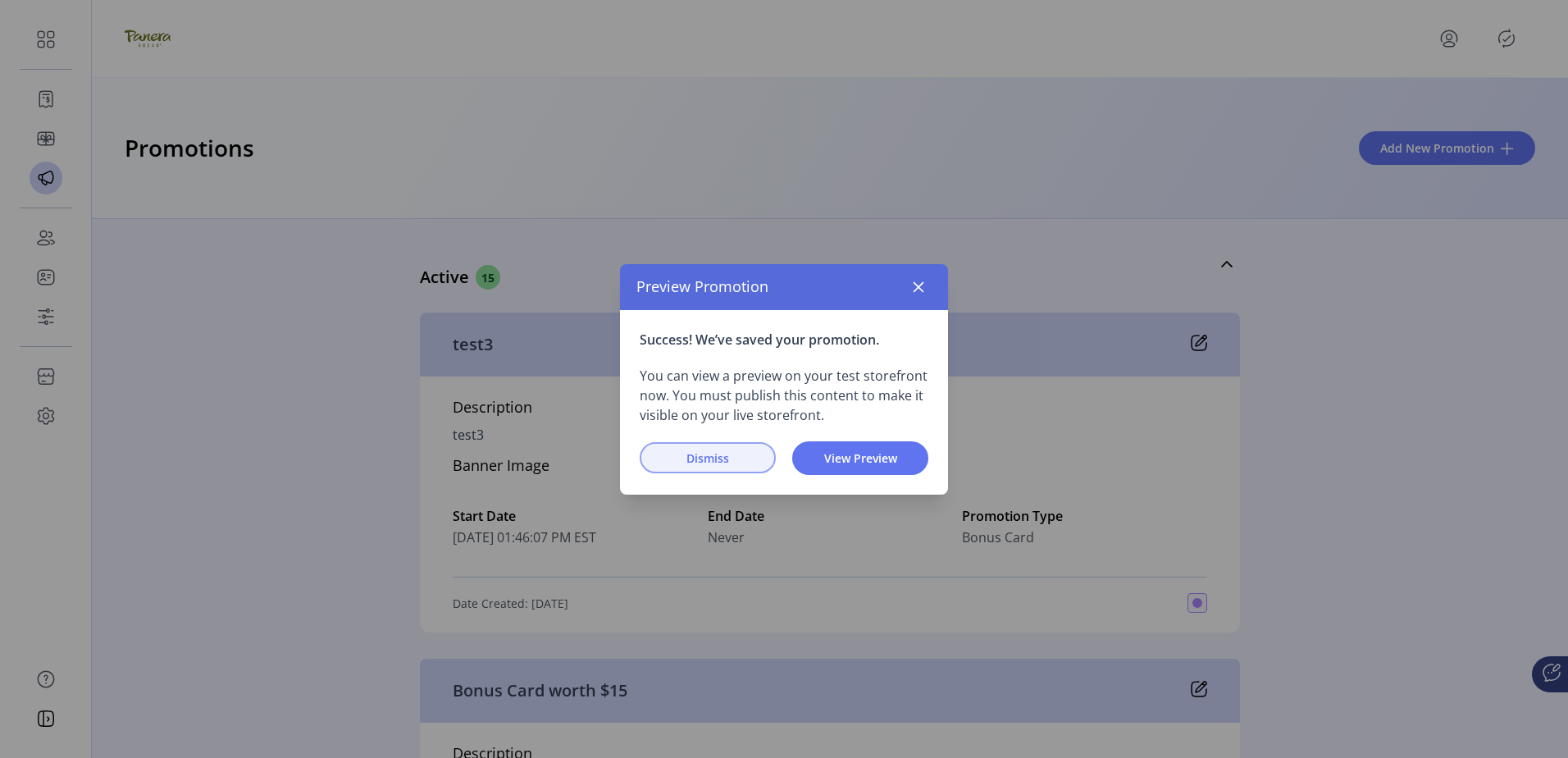
click at [742, 456] on span "Dismiss" at bounding box center [708, 458] width 94 height 17
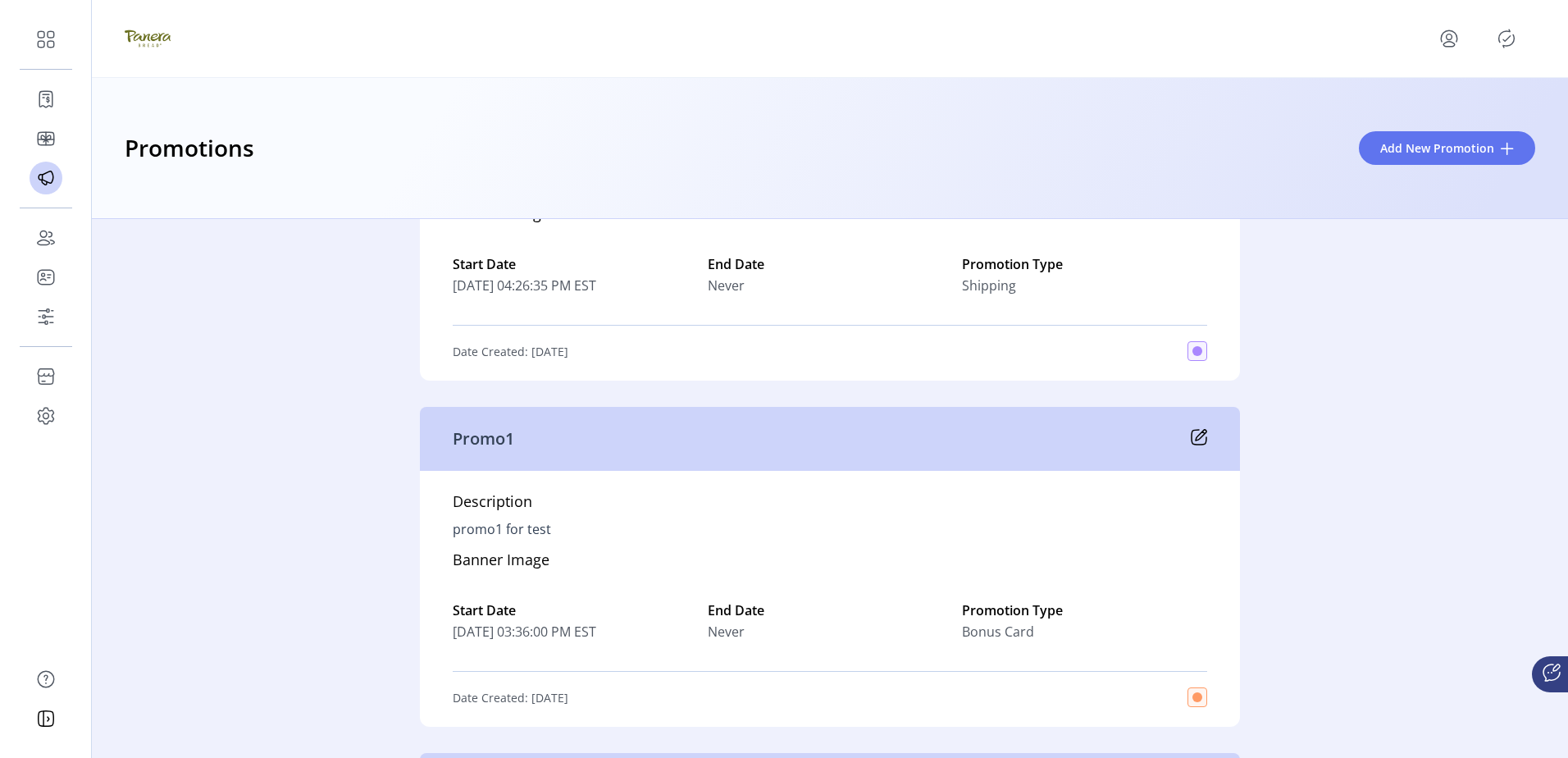
scroll to position [4183, 0]
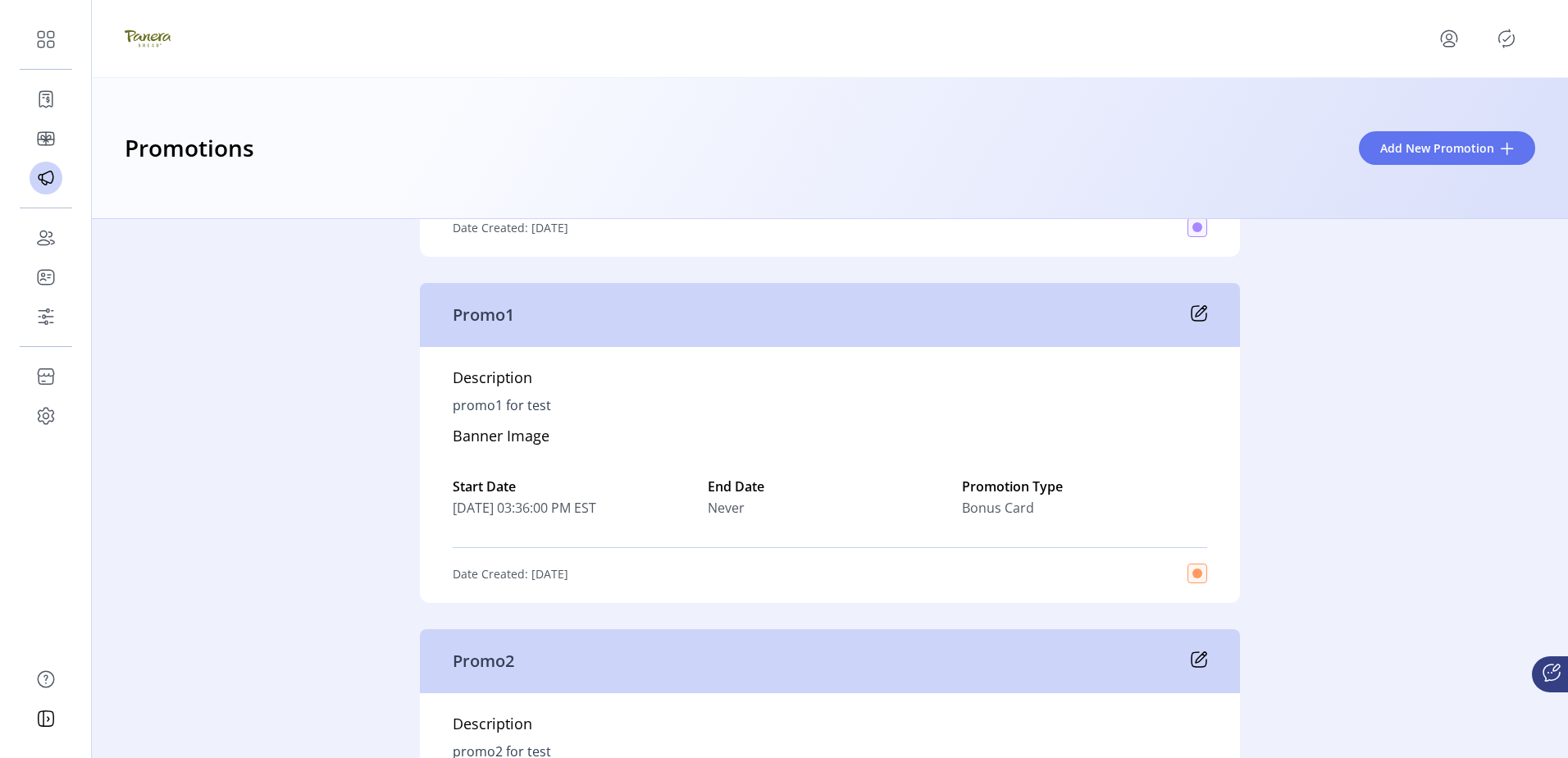
click at [249, 419] on div "Active 15 test3 Description test3 Banner Image Start Date 08/28/2025 01:46:07 P…" at bounding box center [830, 487] width 1476 height 538
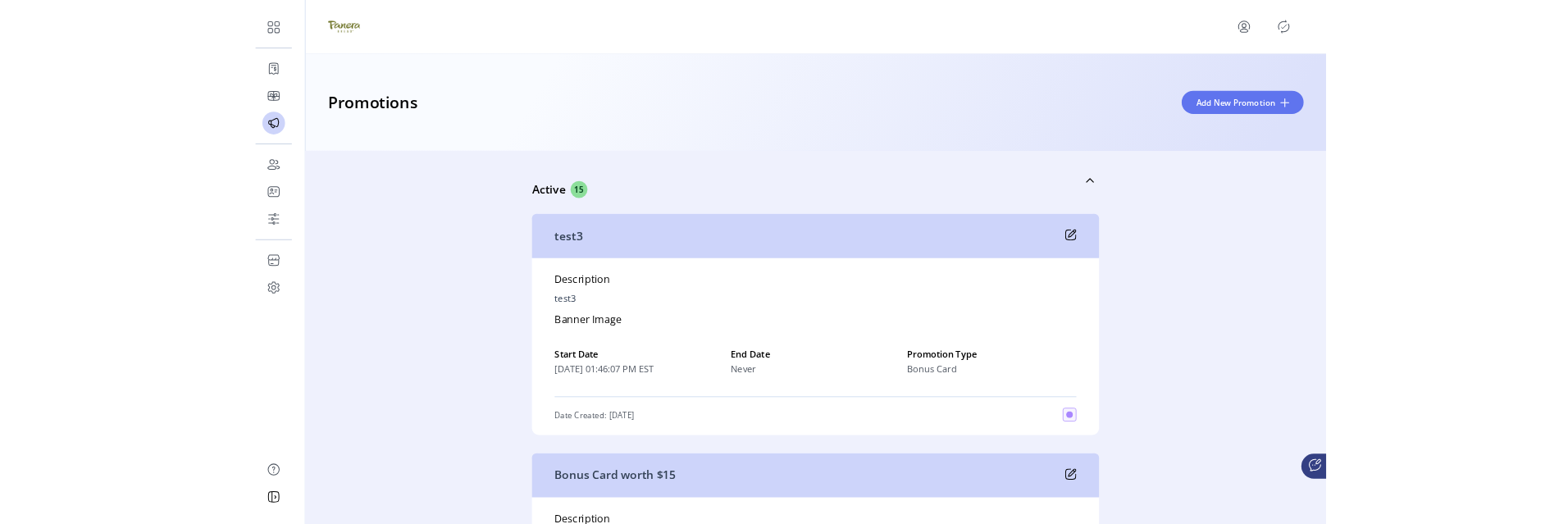
scroll to position [0, 0]
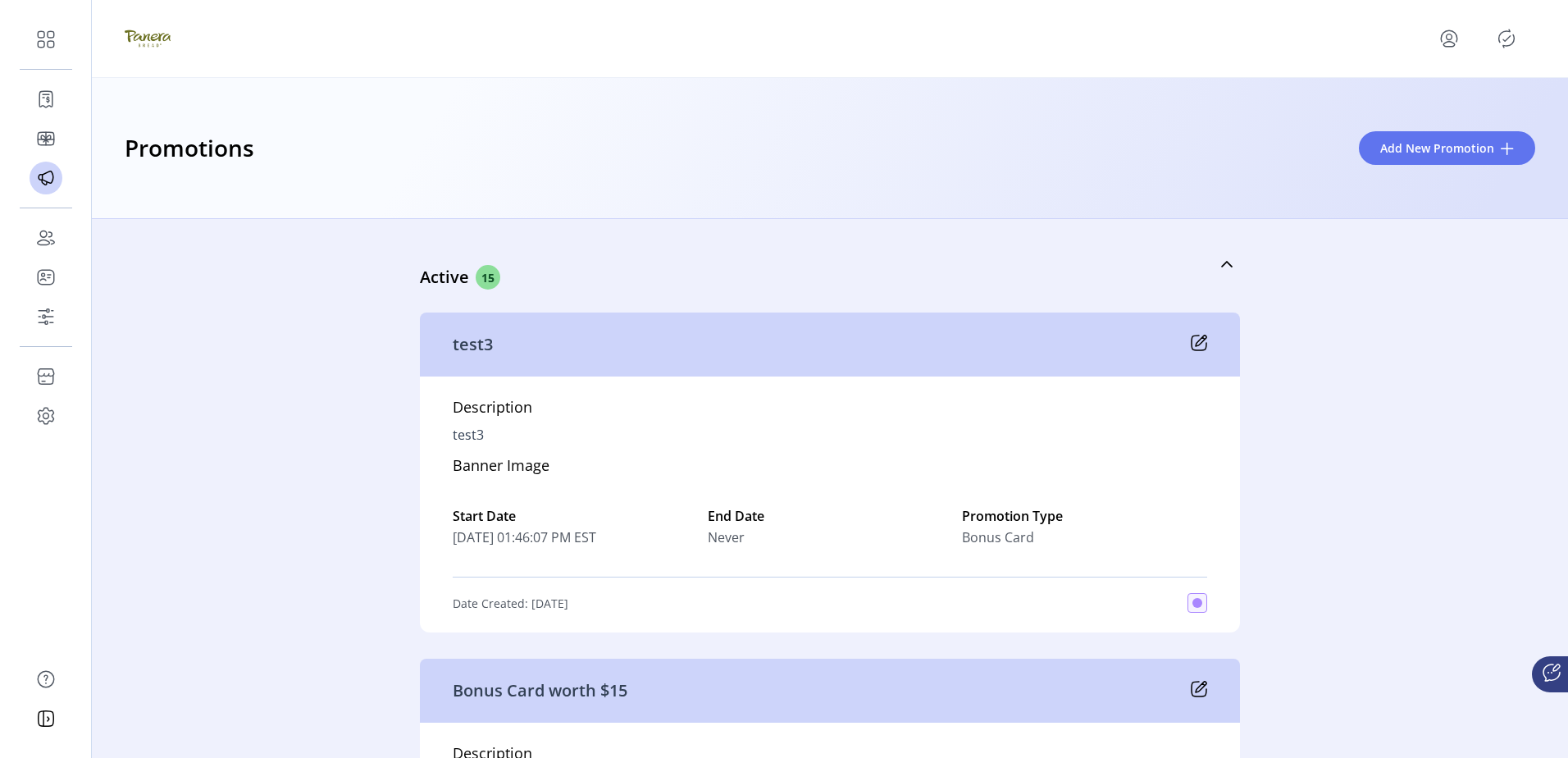
click at [335, 379] on div "Active 15 test3 Description test3 Banner Image Start Date 08/28/2025 01:46:07 P…" at bounding box center [830, 487] width 1476 height 538
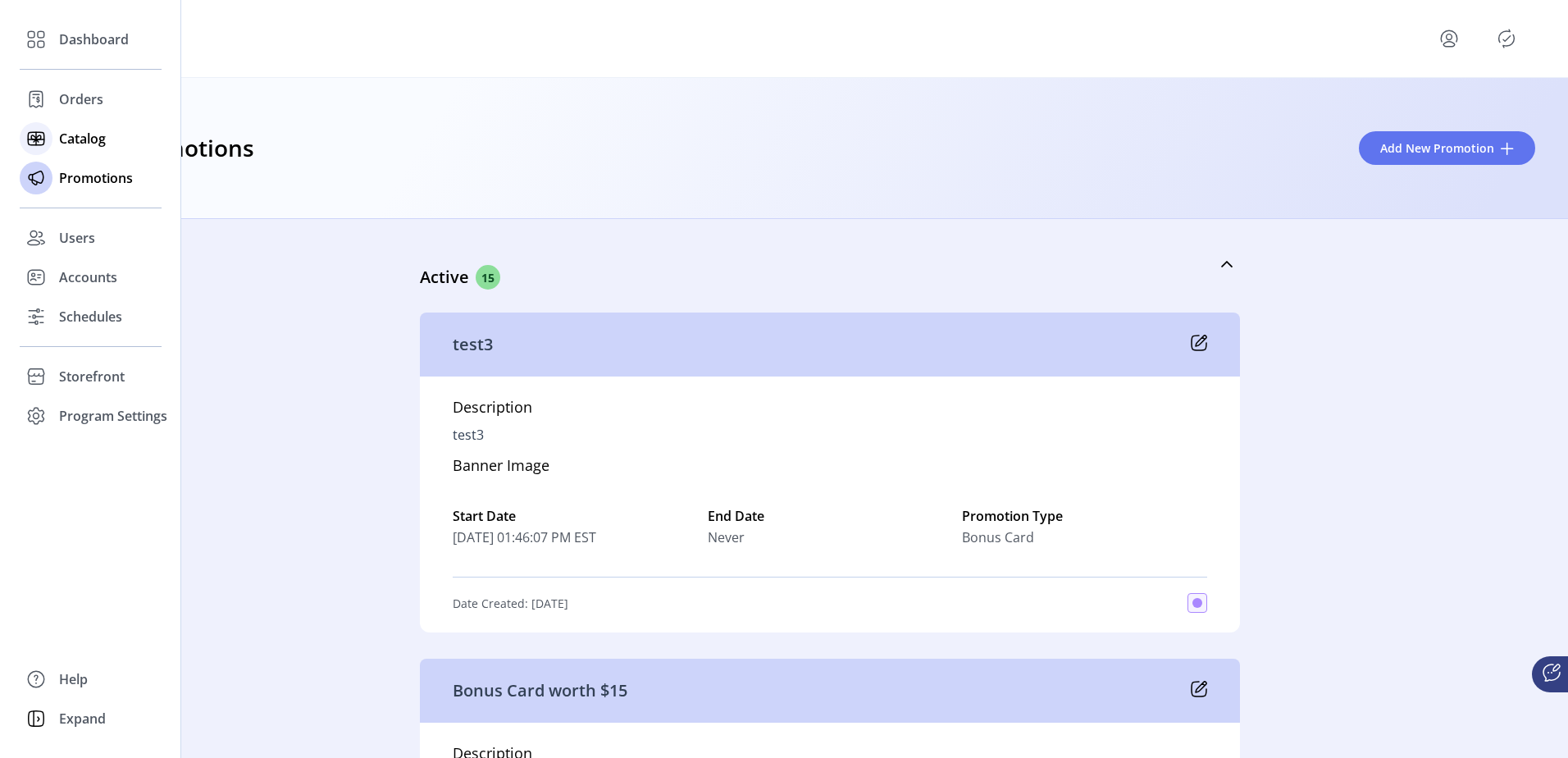
click at [45, 145] on icon at bounding box center [36, 139] width 26 height 26
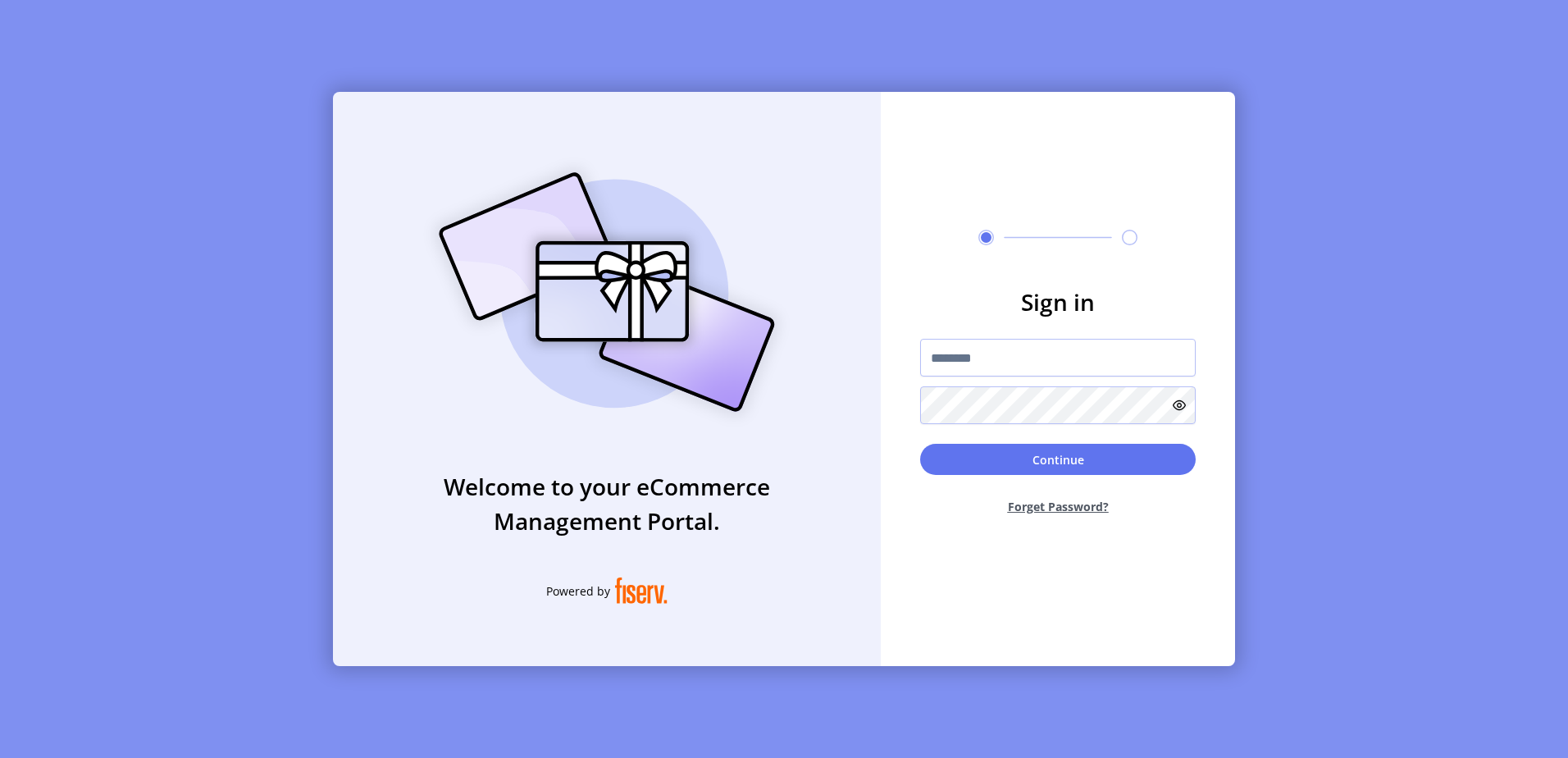
click at [35, 147] on div "Welcome to your eCommerce Management Portal. Powered by Sign in Continue Forget…" at bounding box center [784, 379] width 1568 height 758
click at [115, 533] on div "Welcome to your eCommerce Management Portal. Powered by Sign in Continue Forget…" at bounding box center [784, 379] width 1568 height 758
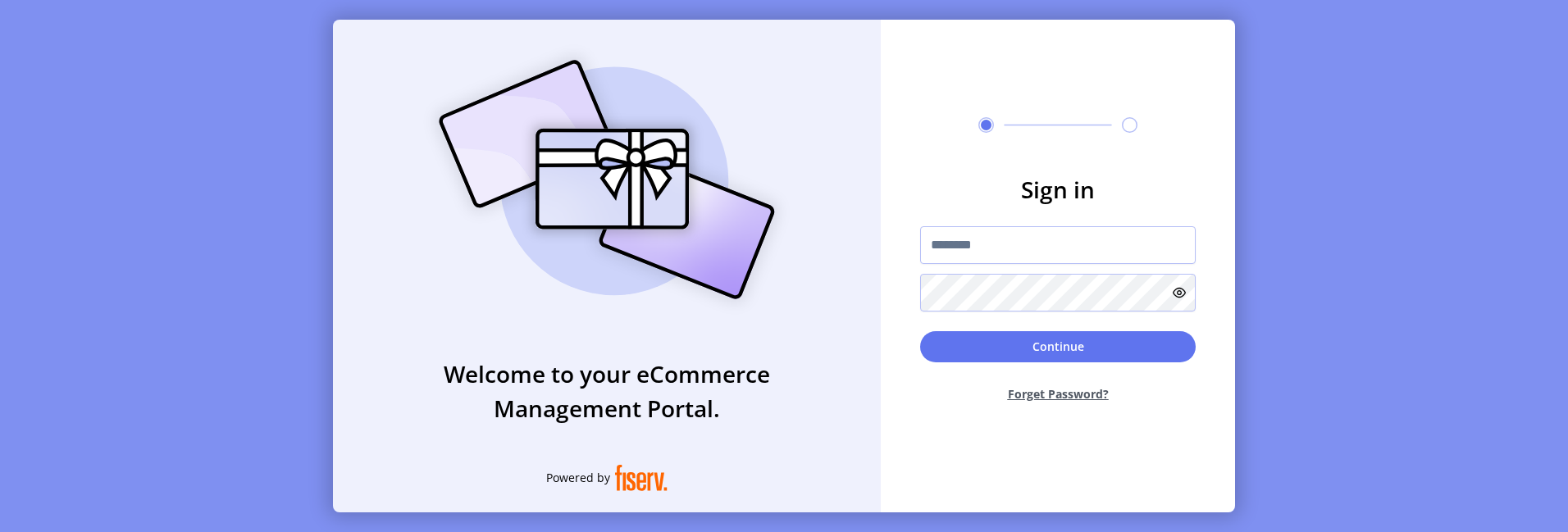
click at [305, 531] on div "Welcome to your eCommerce Management Portal. Powered by Sign in Continue Forget…" at bounding box center [784, 266] width 1568 height 532
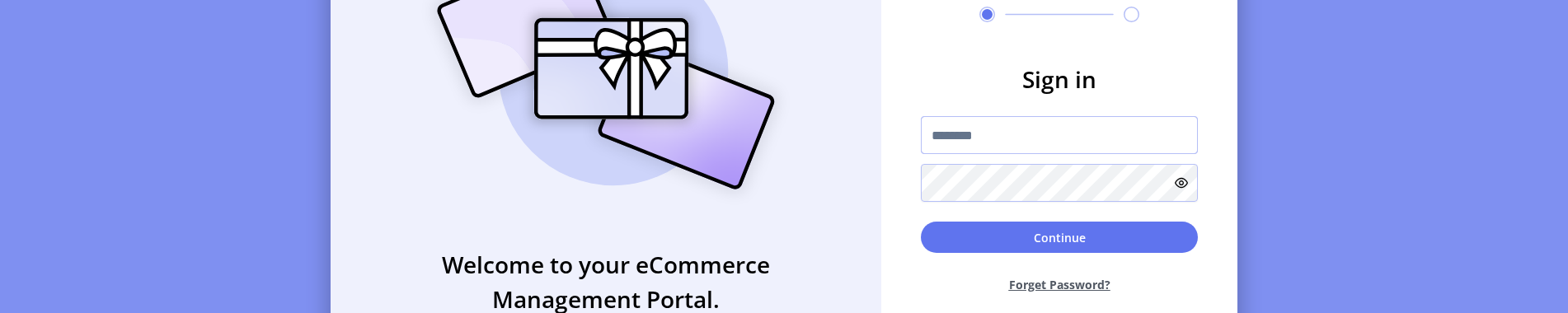
click at [1029, 146] on input "text" at bounding box center [1059, 135] width 277 height 38
type input "**********"
click at [921, 222] on button "Continue" at bounding box center [1059, 237] width 277 height 31
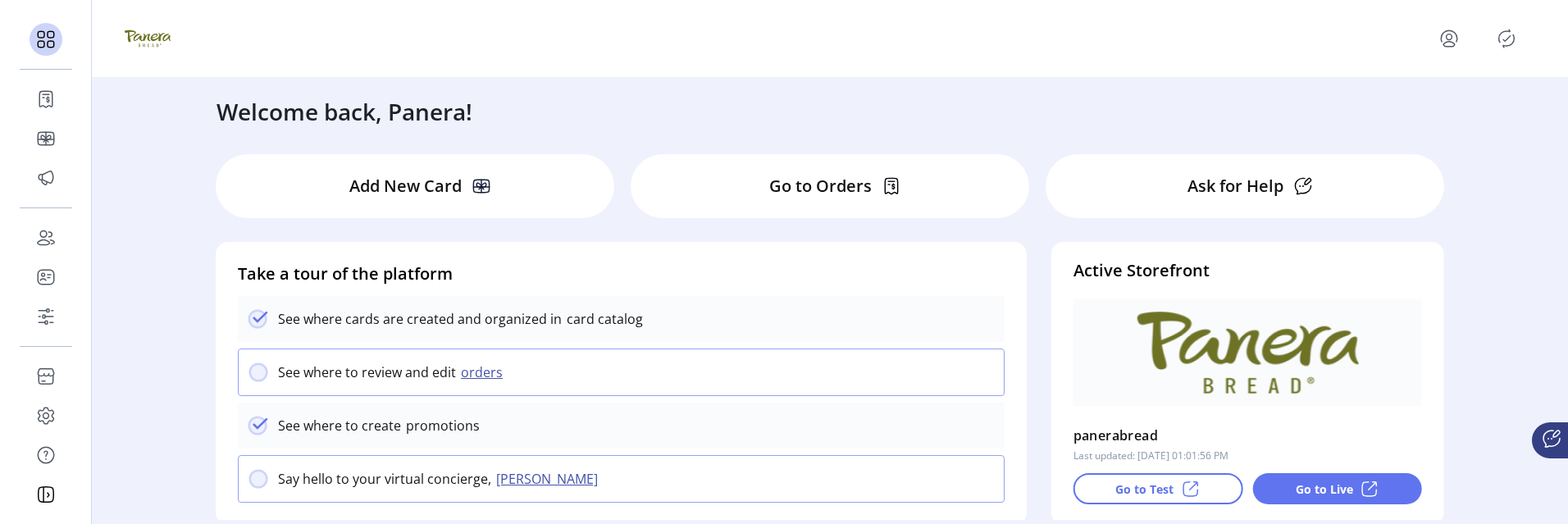
click at [822, 185] on p "Go to Orders" at bounding box center [820, 186] width 102 height 25
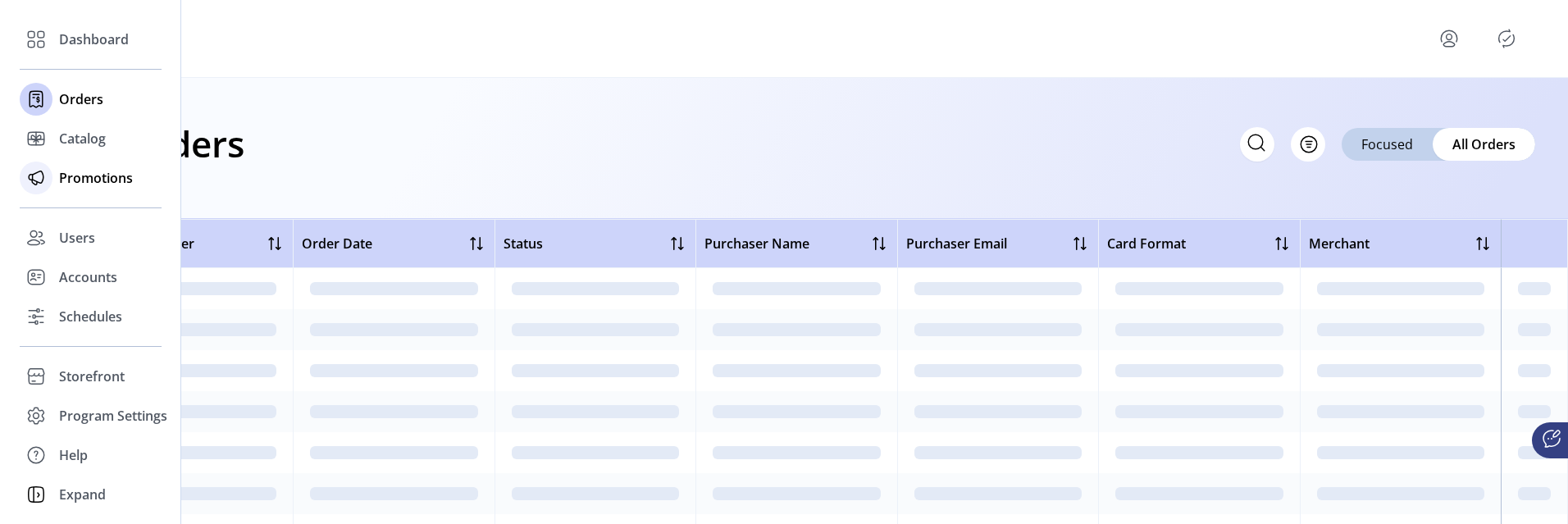
click at [48, 179] on icon at bounding box center [36, 178] width 26 height 26
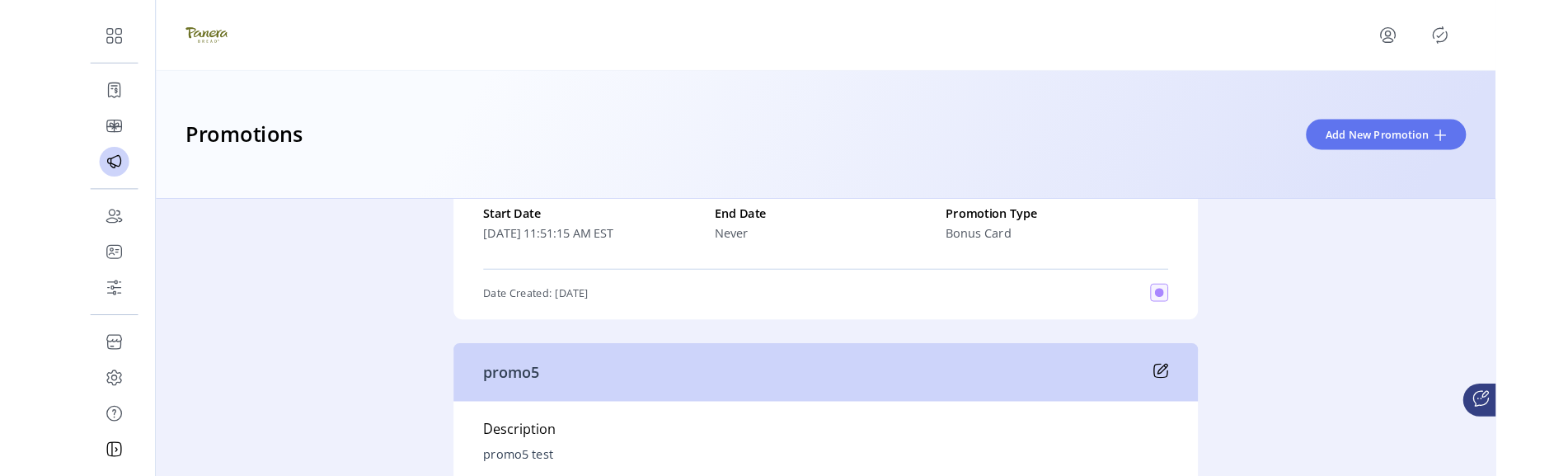
scroll to position [660, 0]
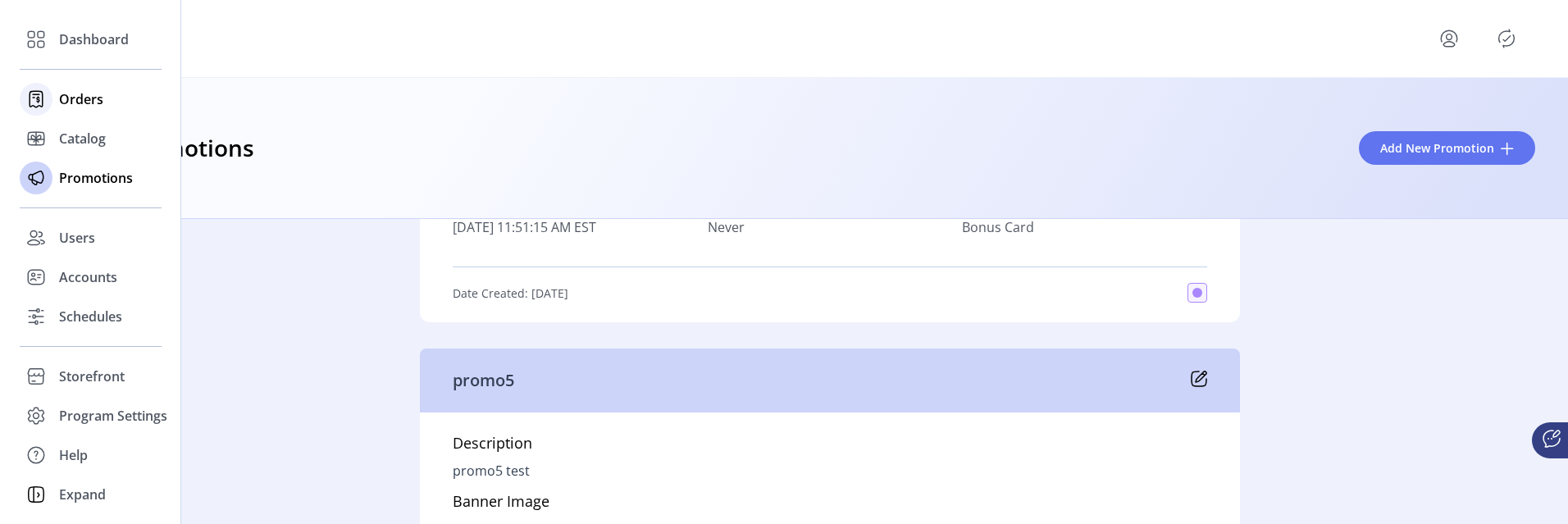
click at [100, 85] on div "Orders" at bounding box center [91, 99] width 142 height 40
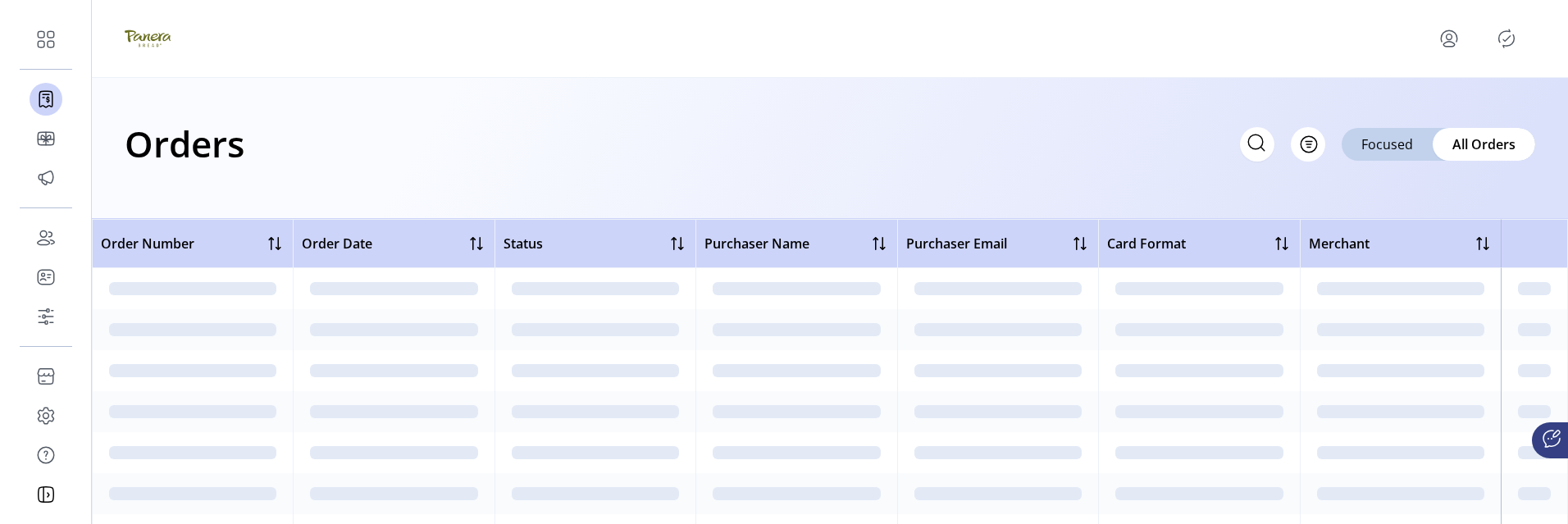
click at [535, 141] on div "Orders Filter Focused All Orders" at bounding box center [830, 143] width 1411 height 58
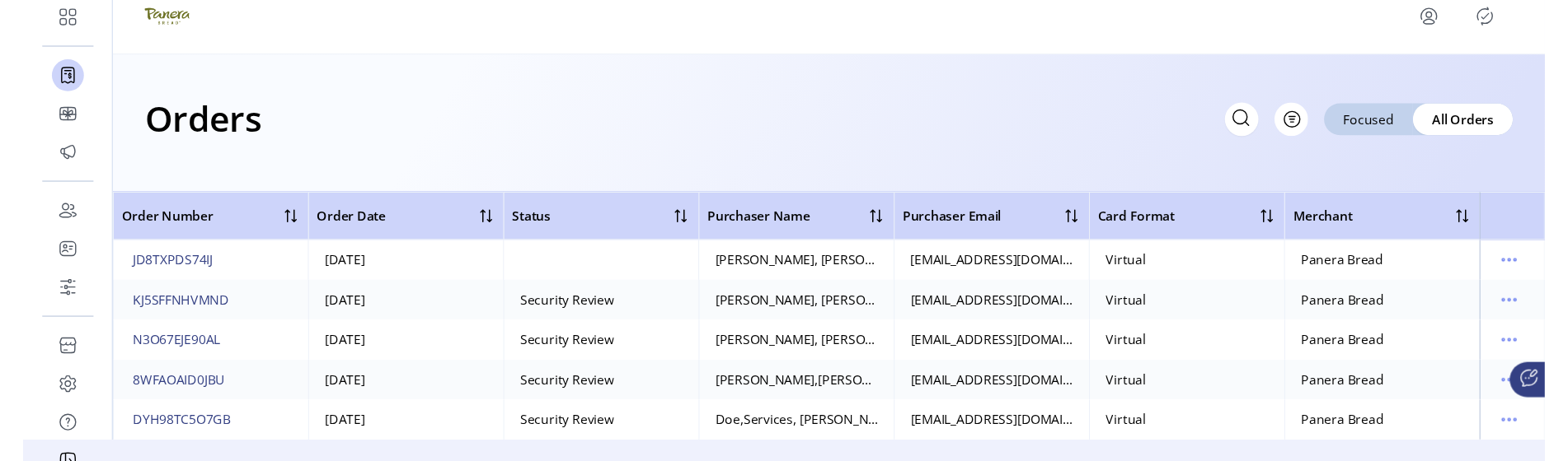
scroll to position [41, 0]
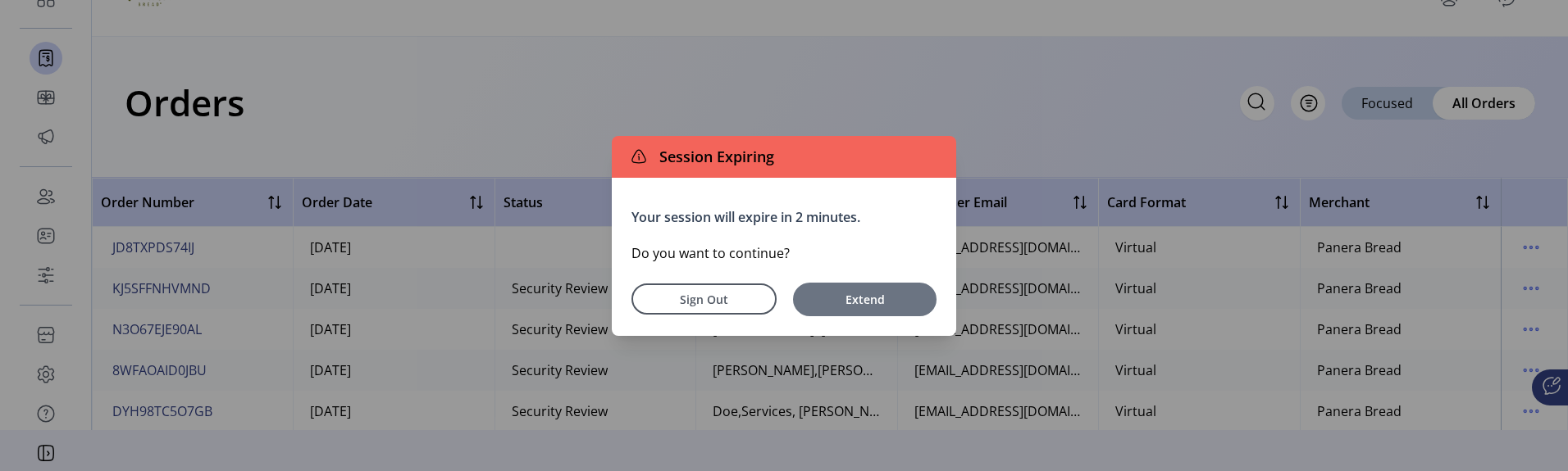
click at [865, 296] on span "Extend" at bounding box center [865, 300] width 127 height 17
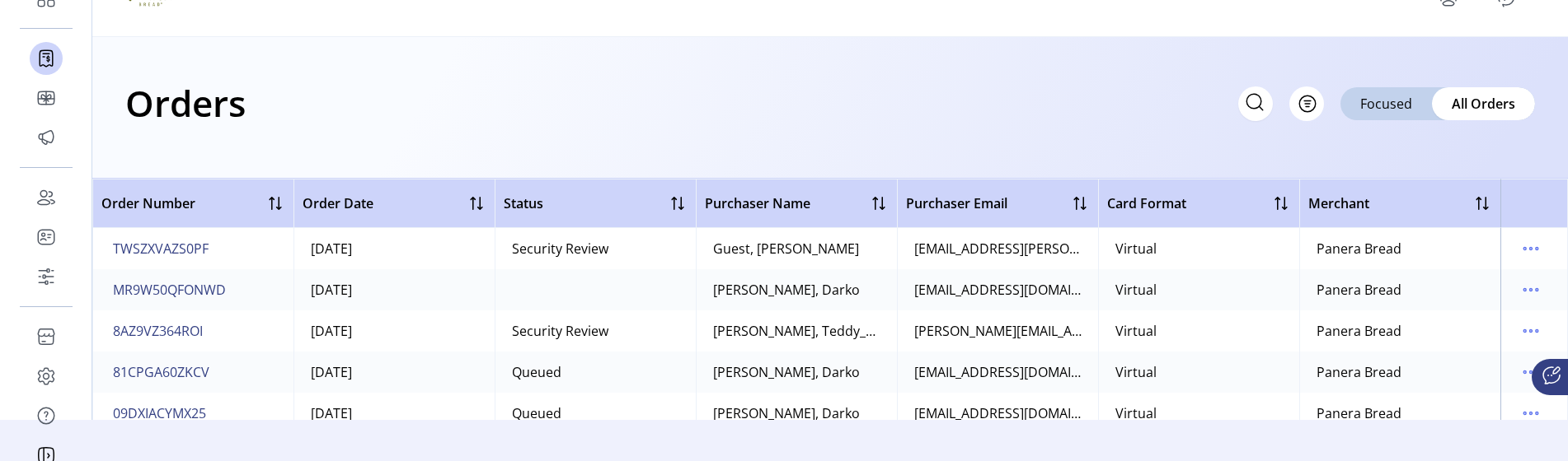
scroll to position [0, 0]
click at [830, 121] on div "Orders Filter Focused All Orders" at bounding box center [831, 103] width 1410 height 58
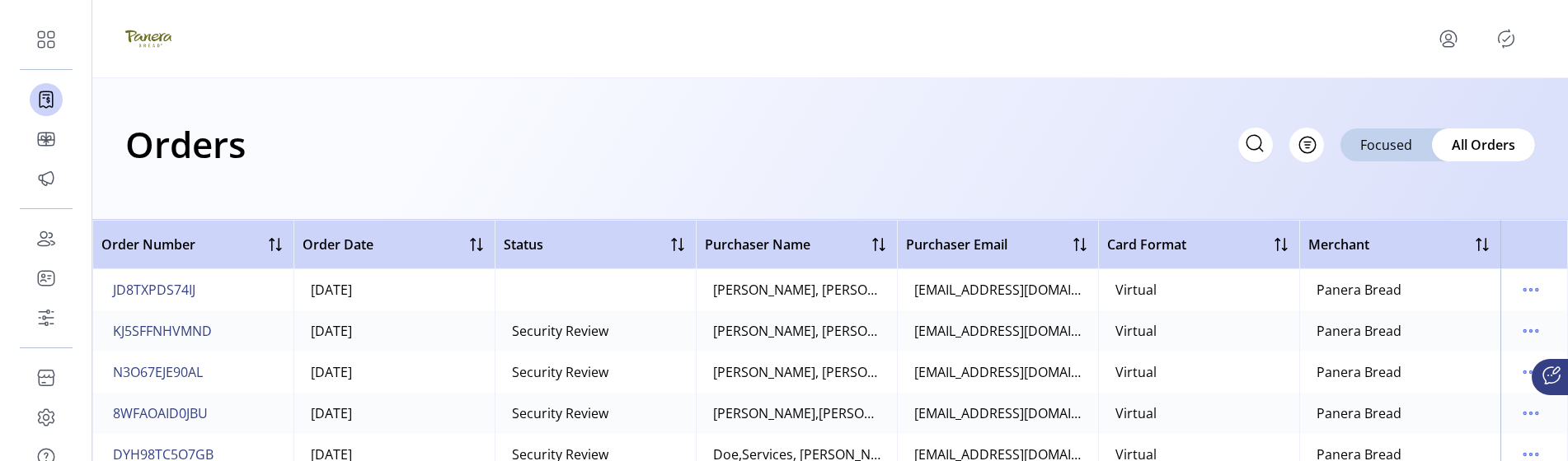
click at [574, 132] on div "Orders Filter Focused All Orders" at bounding box center [831, 144] width 1410 height 58
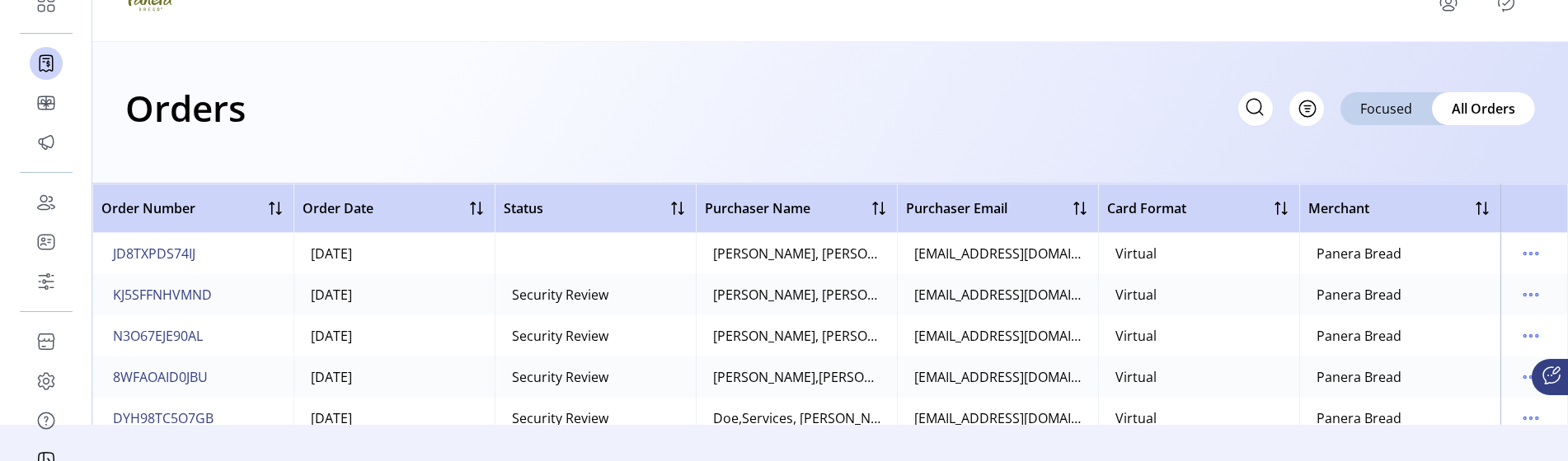
scroll to position [55, 0]
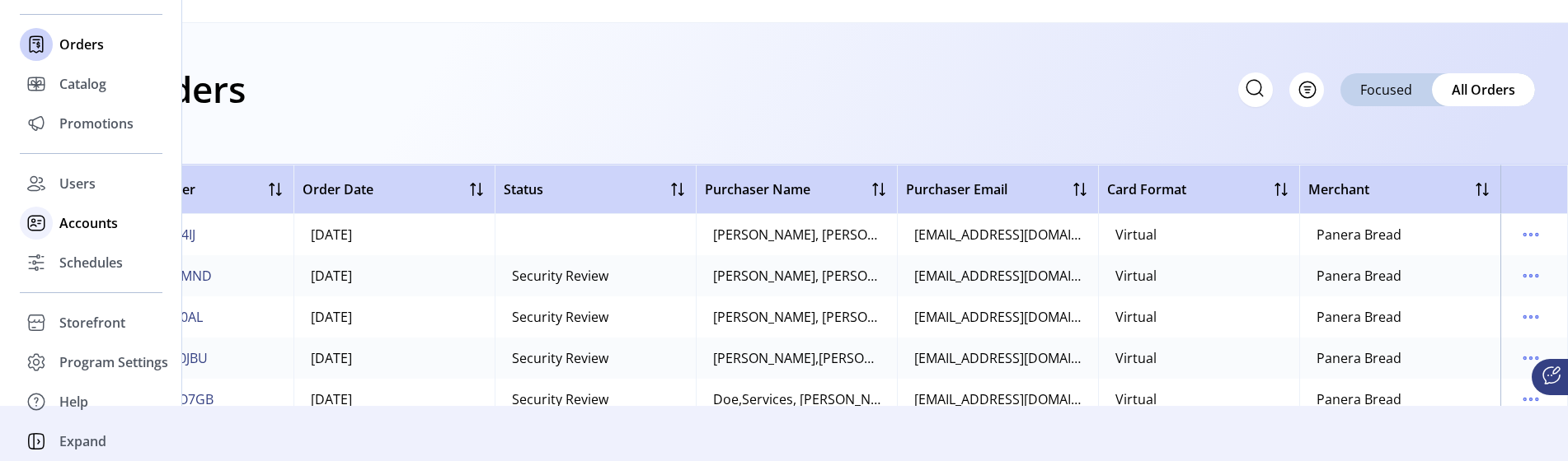
click at [52, 208] on div at bounding box center [36, 223] width 33 height 40
click at [74, 186] on span "Users" at bounding box center [77, 183] width 36 height 20
click at [115, 133] on span "Promotions" at bounding box center [96, 124] width 74 height 20
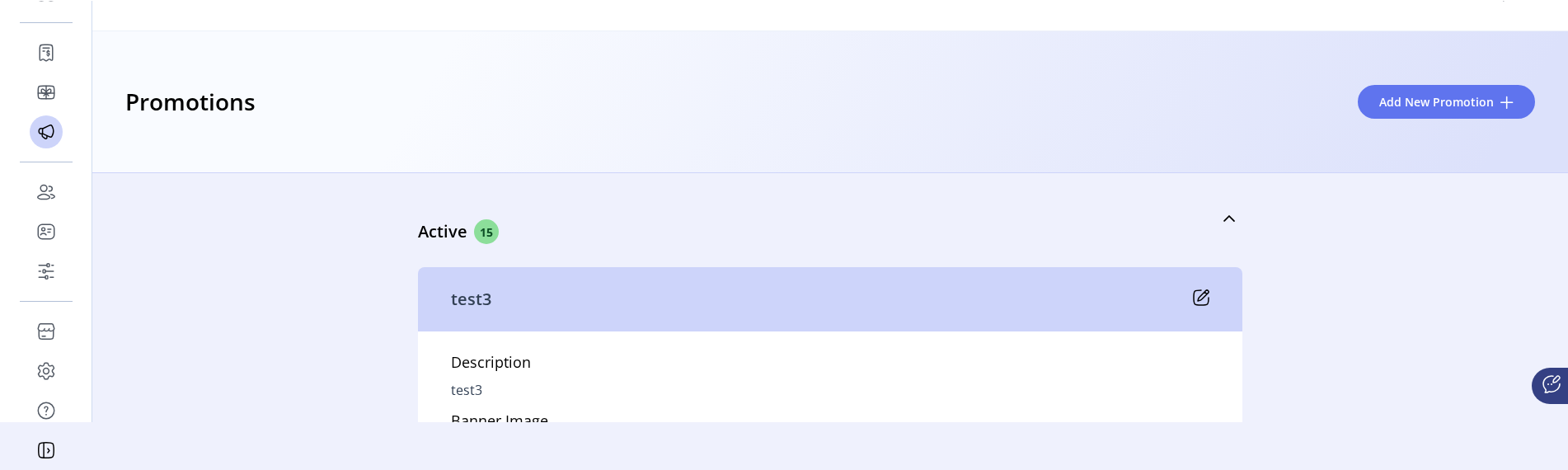
scroll to position [47, 1]
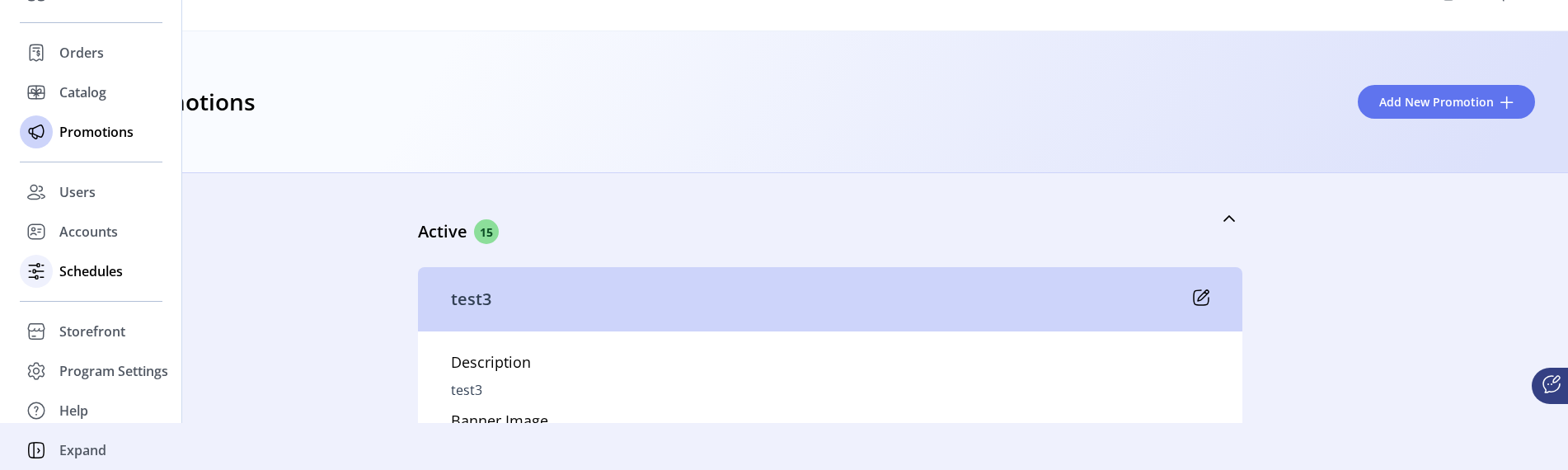
click at [47, 267] on icon at bounding box center [36, 271] width 27 height 27
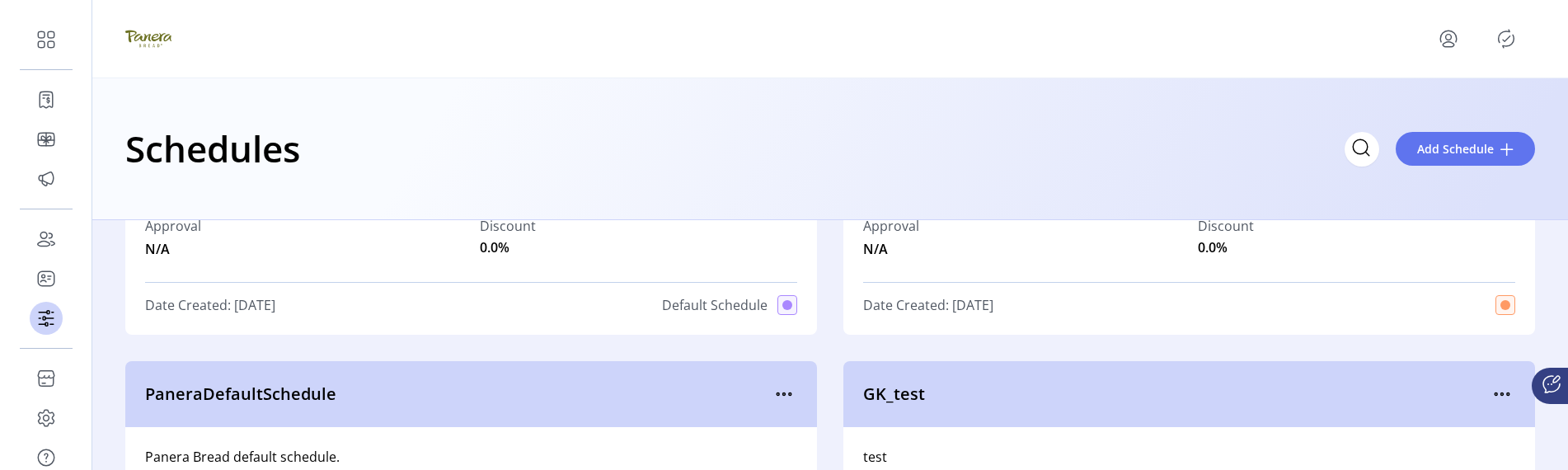
scroll to position [247, 0]
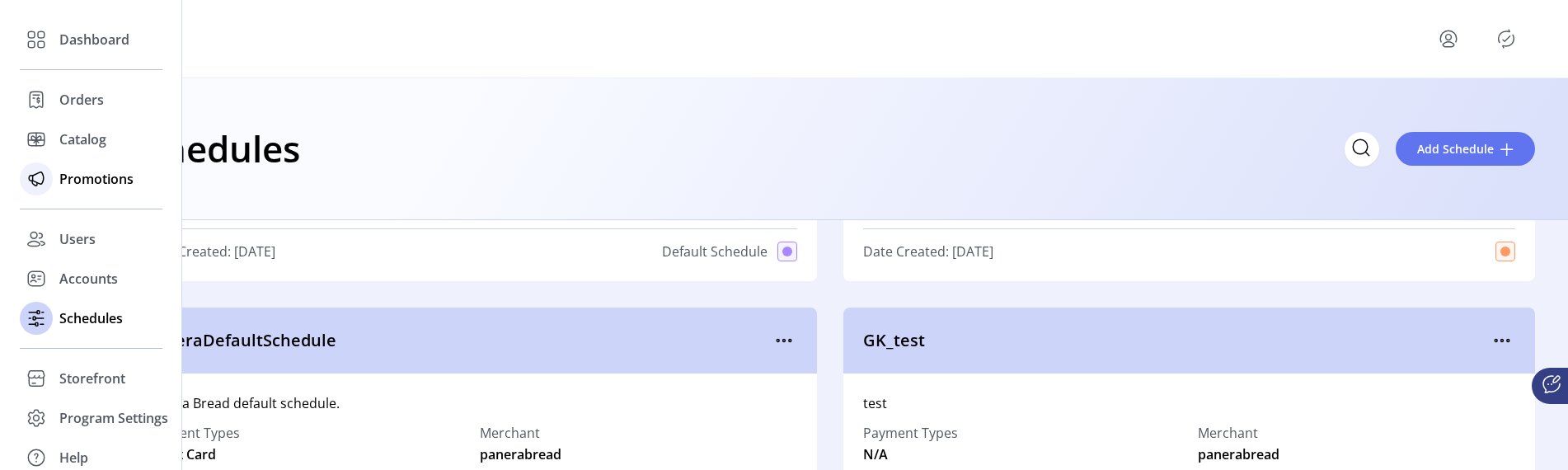
click at [64, 173] on span "Promotions" at bounding box center [96, 179] width 74 height 20
